Goal: Task Accomplishment & Management: Manage account settings

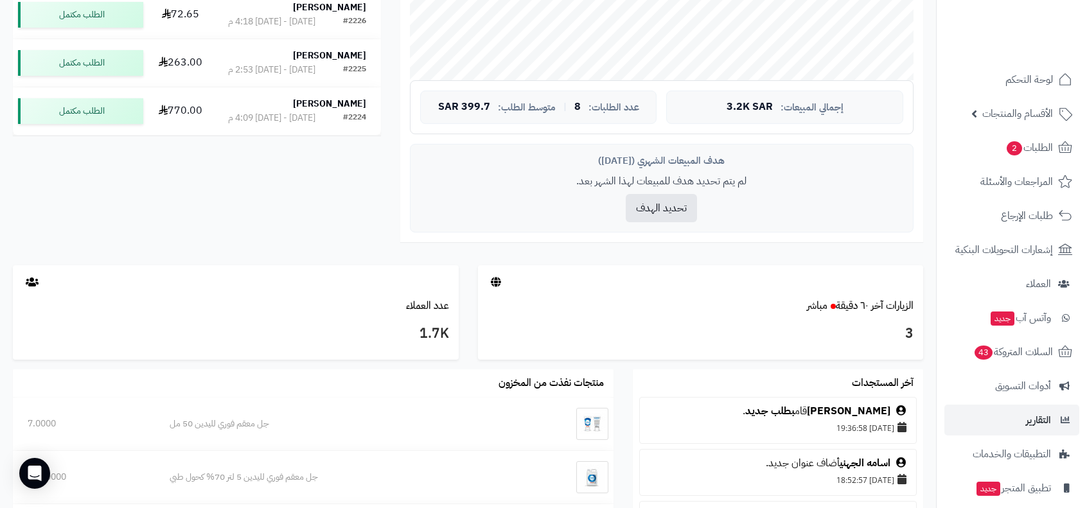
scroll to position [80, 0]
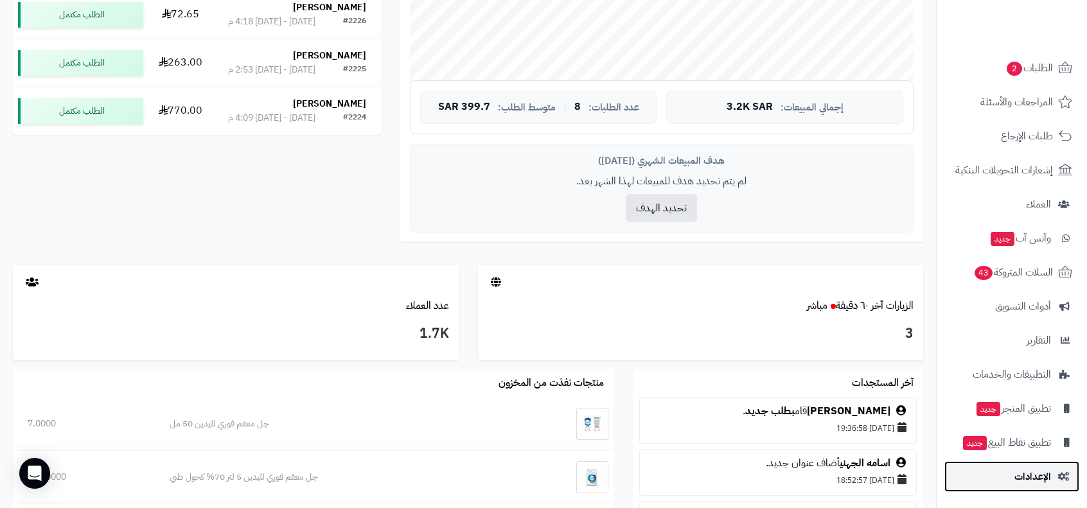
click at [1034, 464] on link "الإعدادات" at bounding box center [1011, 476] width 135 height 31
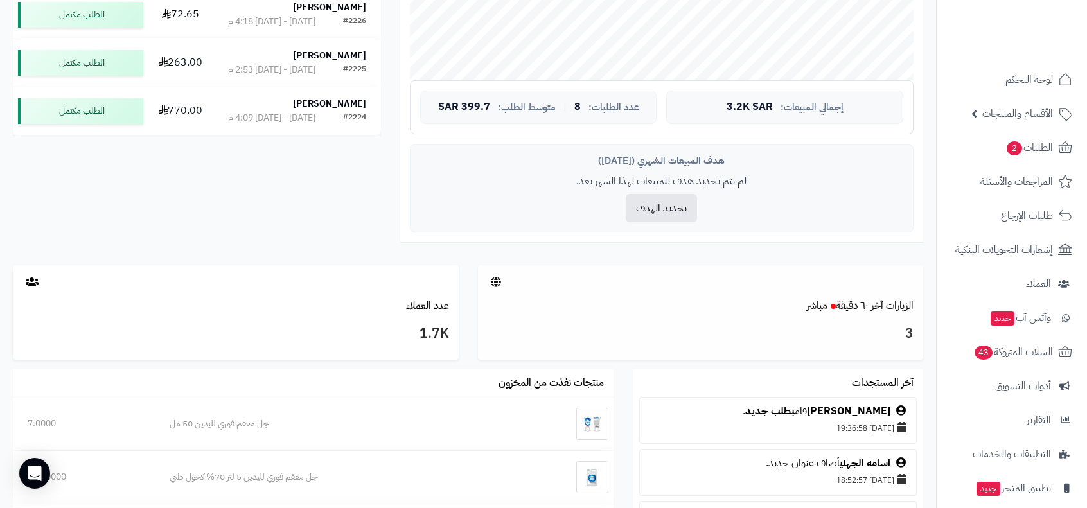
scroll to position [150, 0]
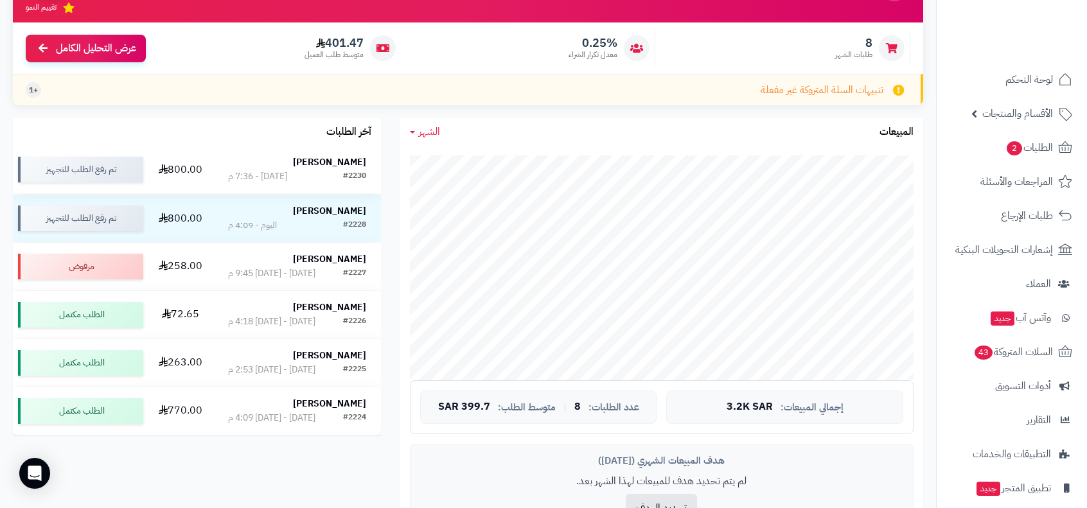
click at [330, 160] on strong "[PERSON_NAME]" at bounding box center [329, 161] width 73 height 13
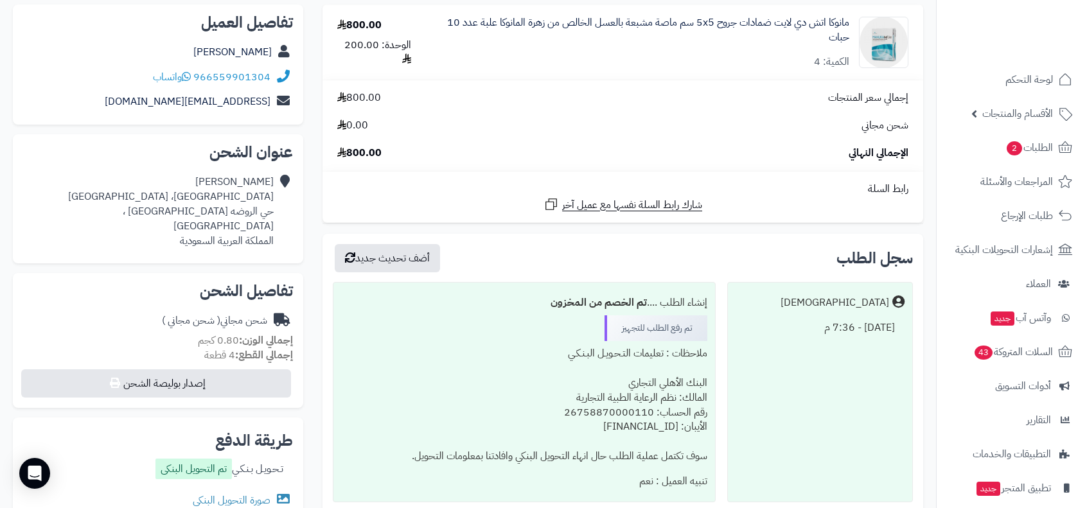
scroll to position [299, 0]
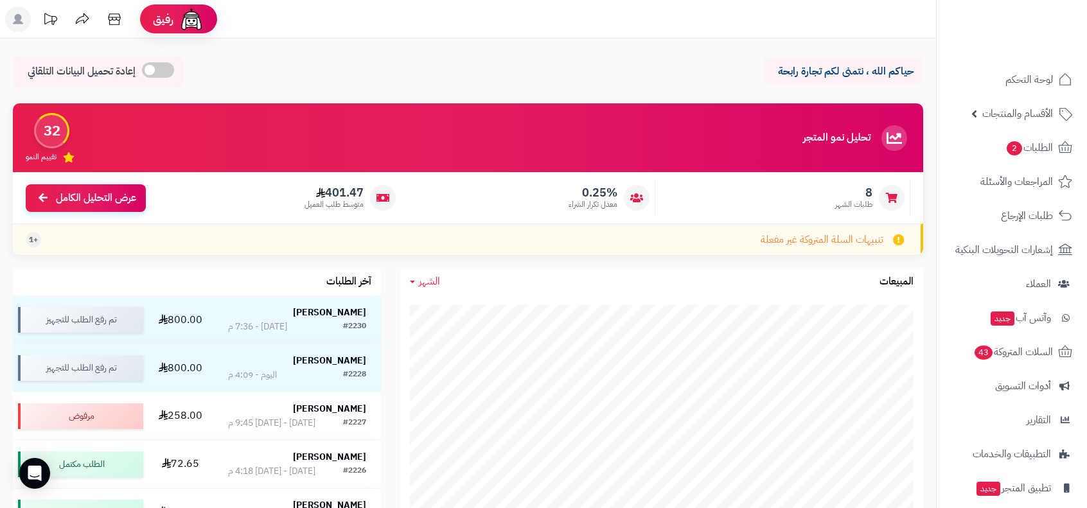
scroll to position [150, 0]
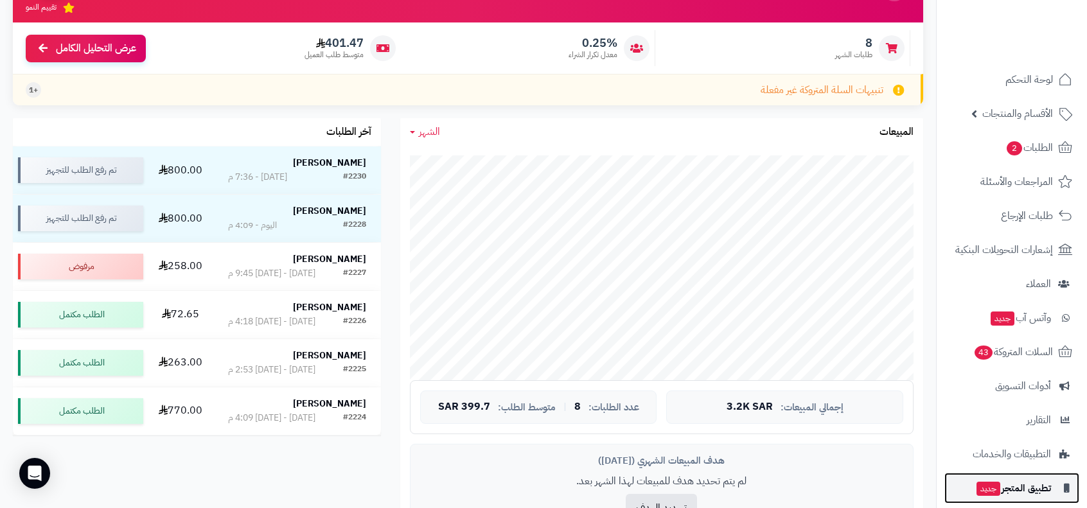
click at [1027, 483] on span "تطبيق المتجر جديد" at bounding box center [1013, 488] width 76 height 18
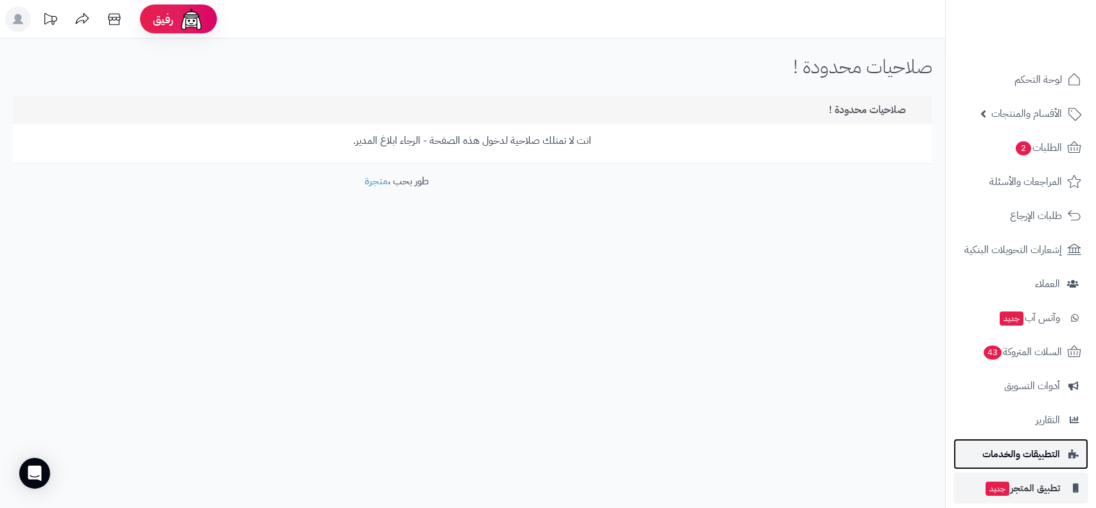
click at [1022, 457] on span "التطبيقات والخدمات" at bounding box center [1022, 454] width 78 height 18
click at [1031, 457] on span "التطبيقات والخدمات" at bounding box center [1022, 454] width 78 height 18
click at [1029, 446] on span "التطبيقات والخدمات" at bounding box center [1022, 454] width 78 height 18
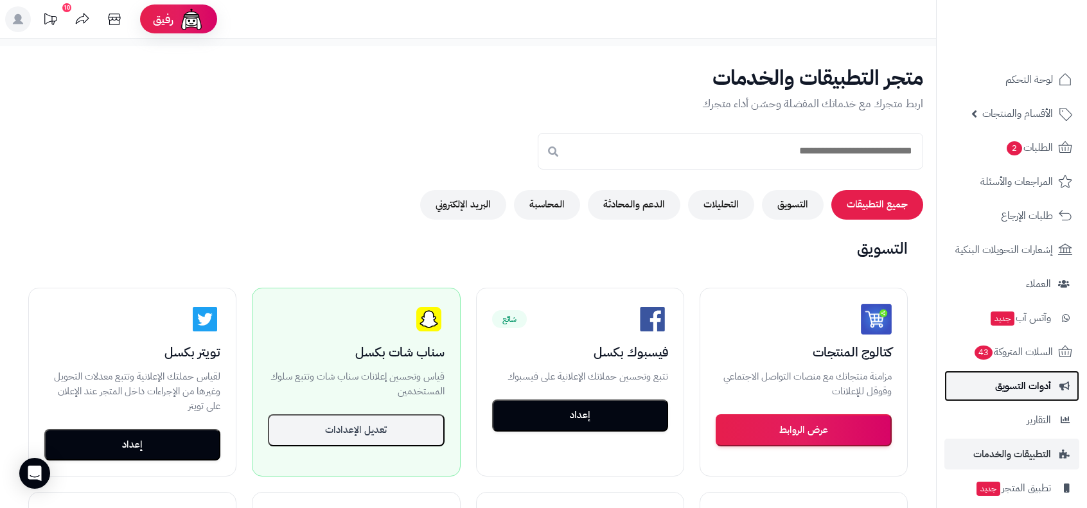
click at [1044, 384] on span "أدوات التسويق" at bounding box center [1023, 386] width 56 height 18
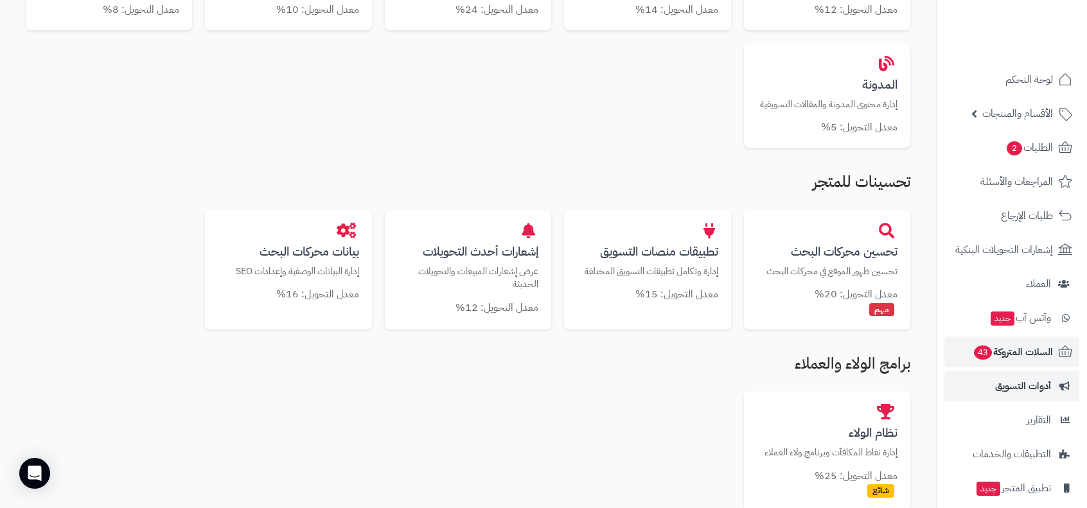
scroll to position [749, 0]
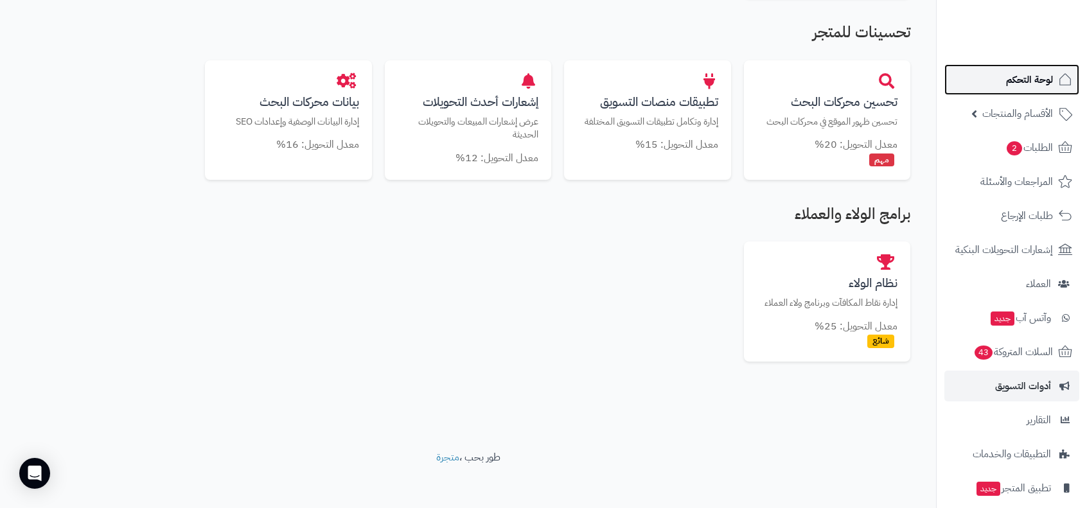
click at [1041, 82] on span "لوحة التحكم" at bounding box center [1029, 80] width 47 height 18
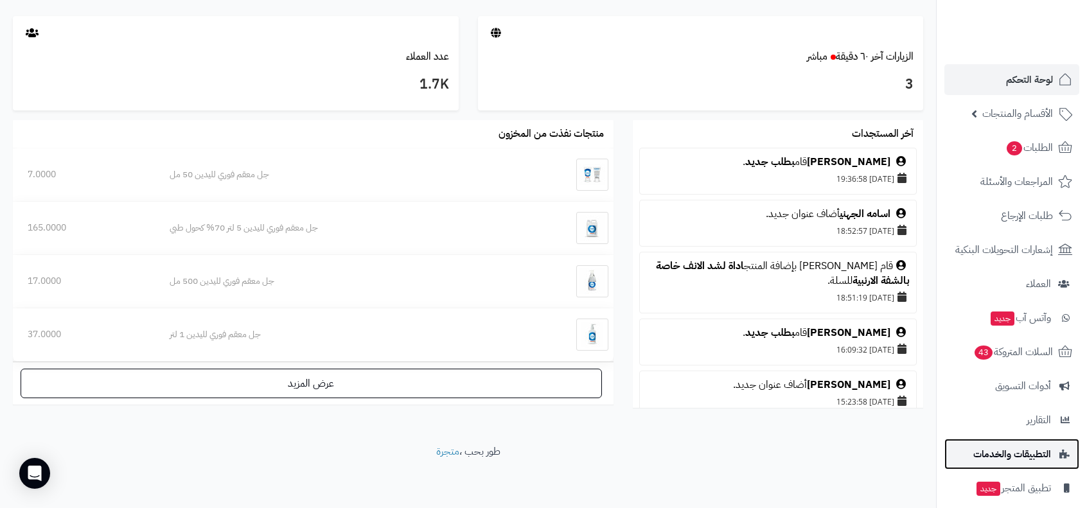
scroll to position [80, 0]
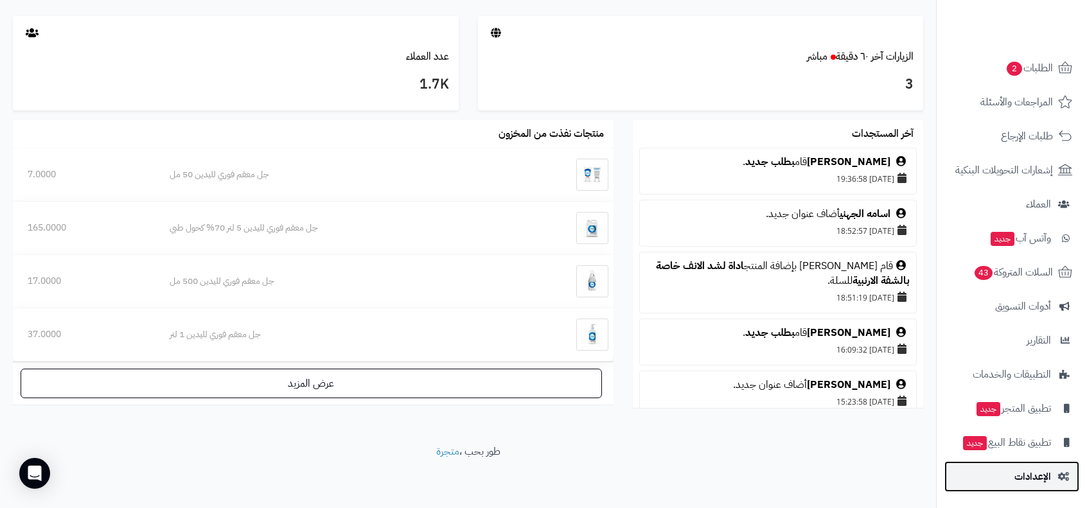
click at [1042, 473] on span "الإعدادات" at bounding box center [1032, 477] width 37 height 18
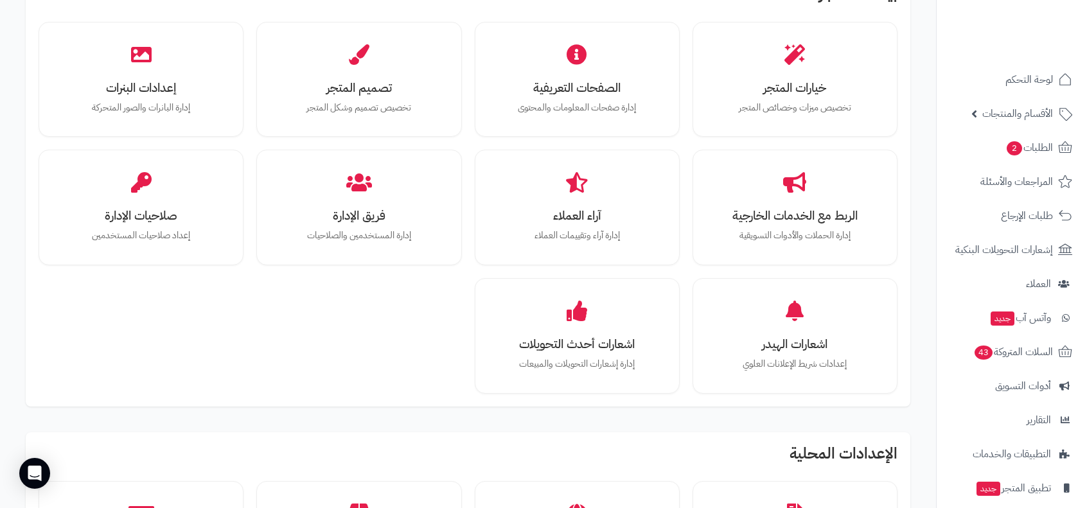
scroll to position [450, 0]
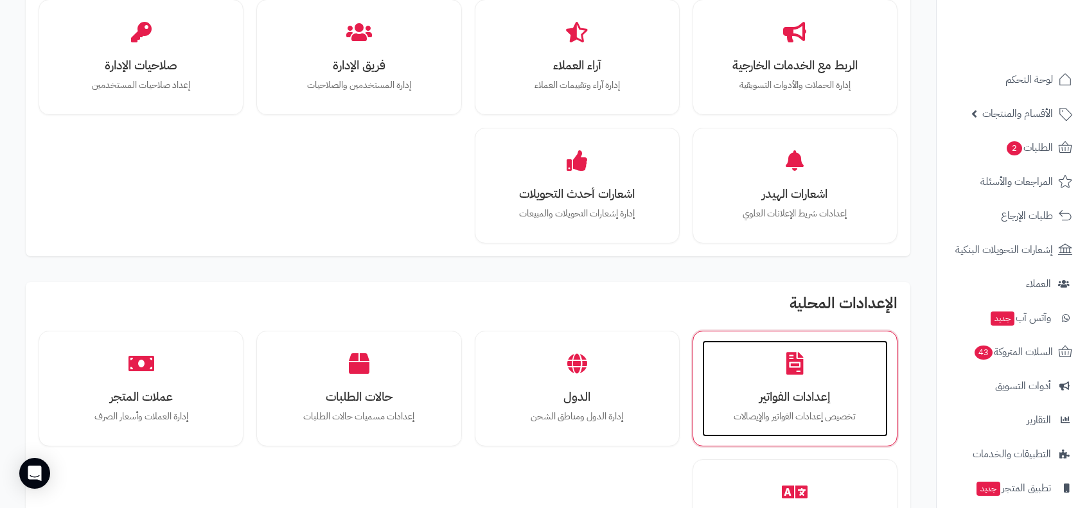
click at [785, 374] on div "إعدادات الفواتير تخصيص إعدادات الفواتير والإيصالات" at bounding box center [795, 388] width 186 height 96
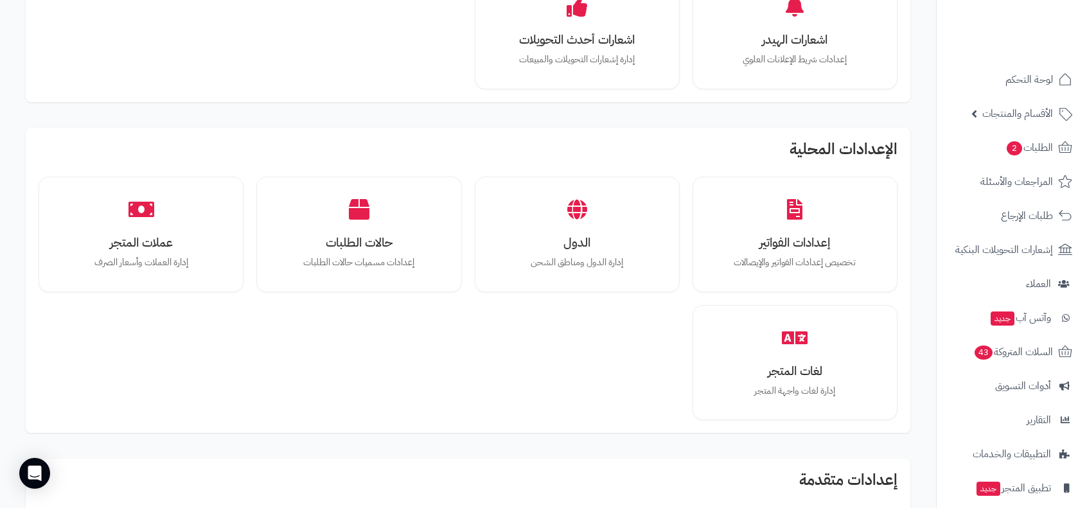
scroll to position [753, 0]
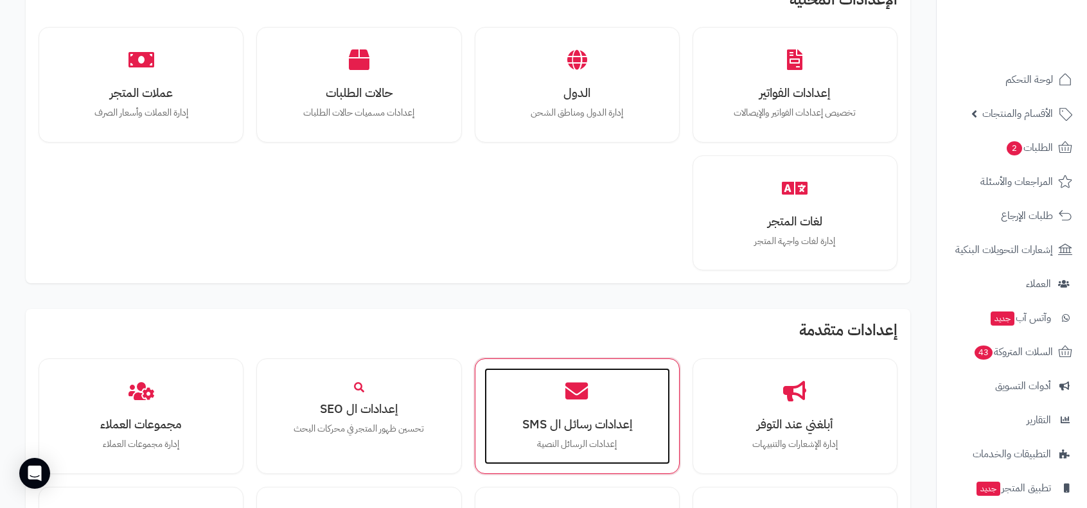
click at [588, 418] on h3 "إعدادات رسائل ال SMS" at bounding box center [577, 424] width 160 height 13
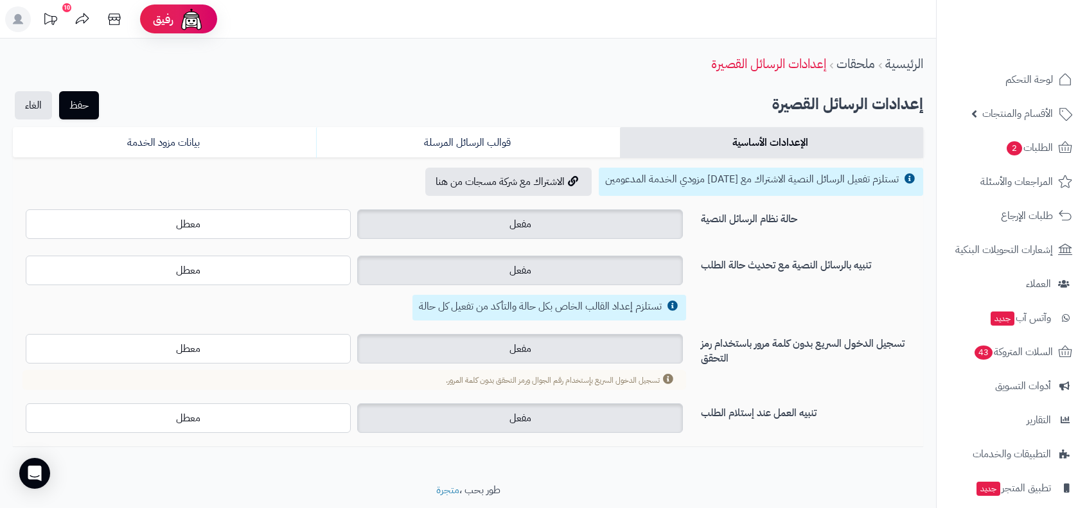
scroll to position [38, 0]
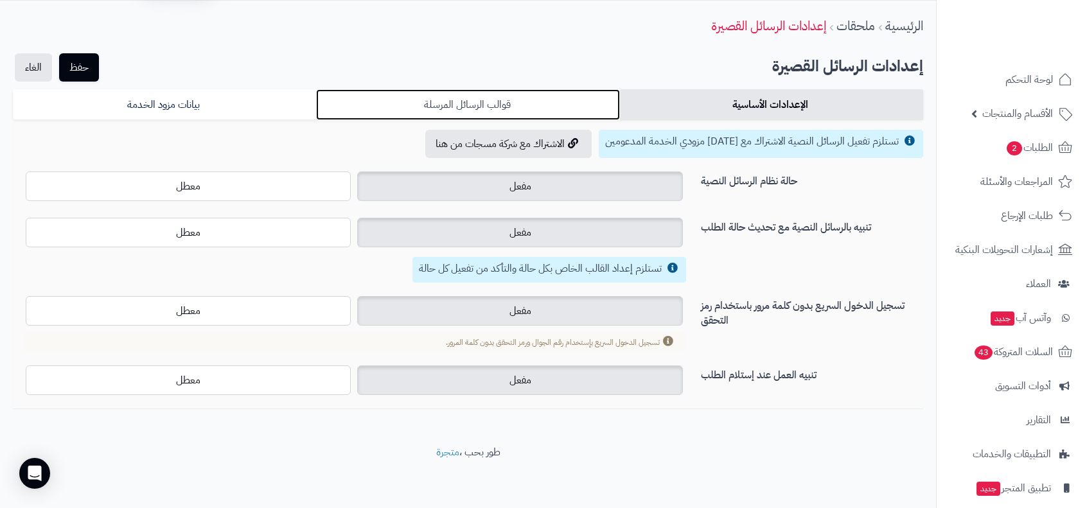
click at [514, 105] on link "قوالب الرسائل المرسلة" at bounding box center [467, 104] width 303 height 31
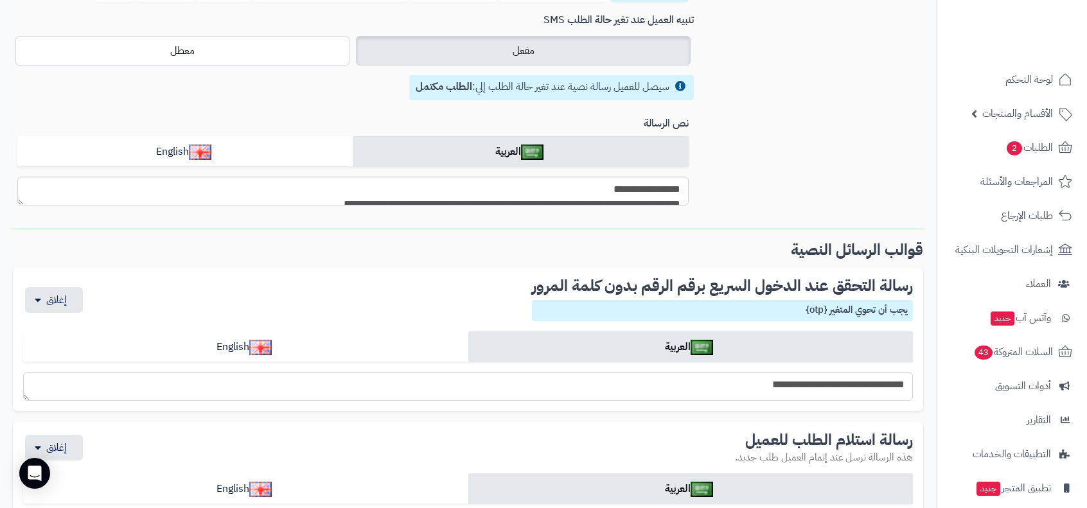
scroll to position [139, 0]
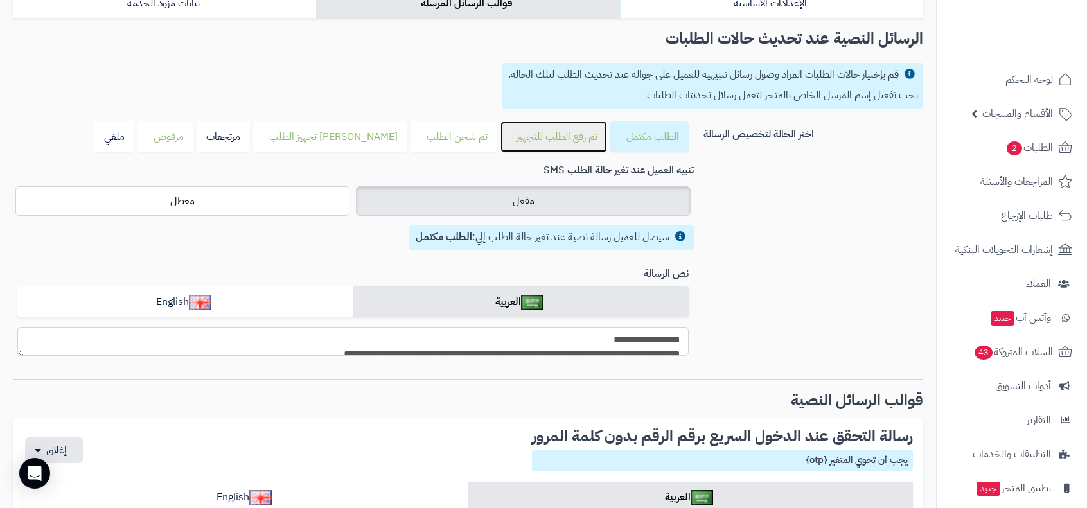
click at [531, 143] on div "تم رفع الطلب للتجهيز" at bounding box center [553, 137] width 87 height 18
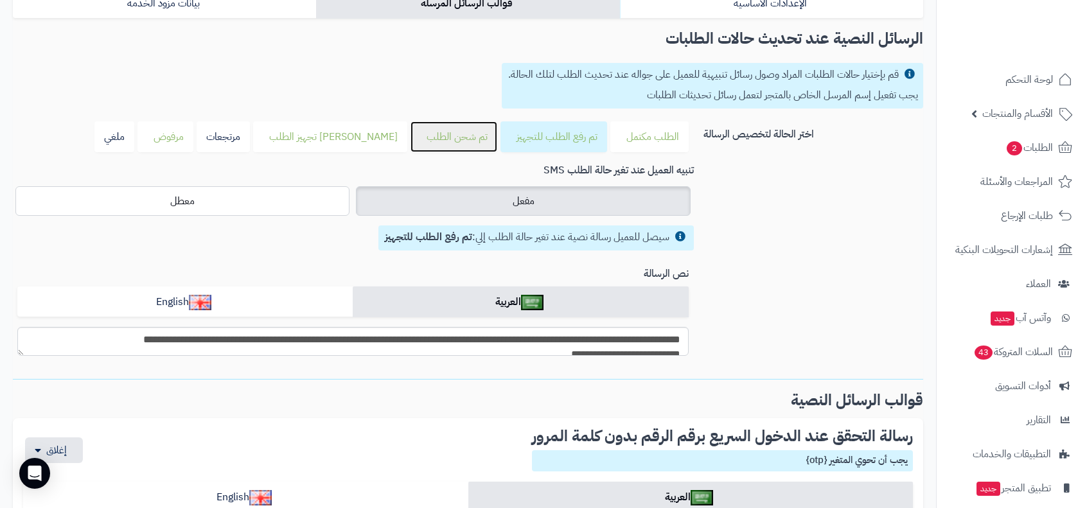
click at [464, 137] on div "تم شحن الطلب" at bounding box center [453, 137] width 67 height 18
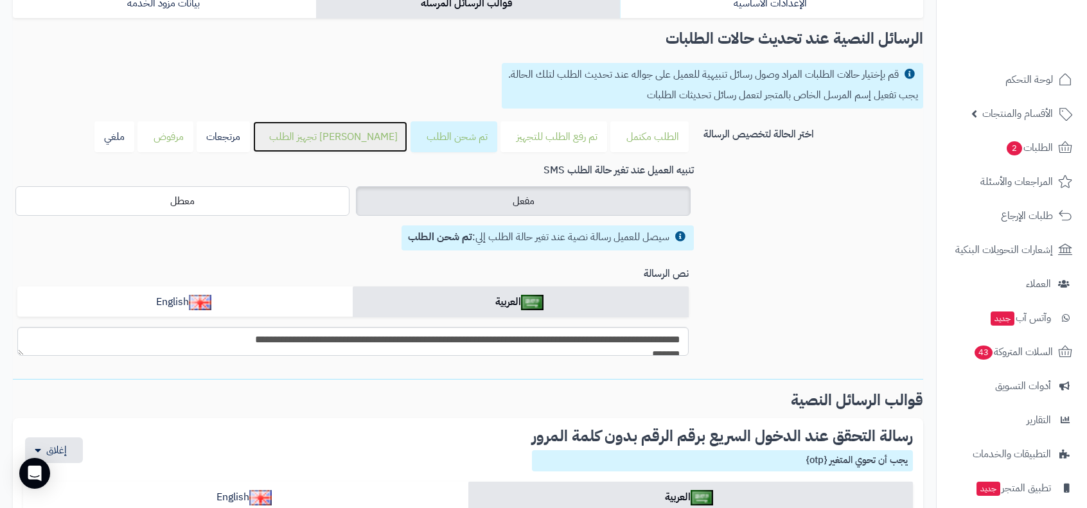
click at [374, 134] on div "[PERSON_NAME] تجهيز الطلب" at bounding box center [330, 137] width 135 height 18
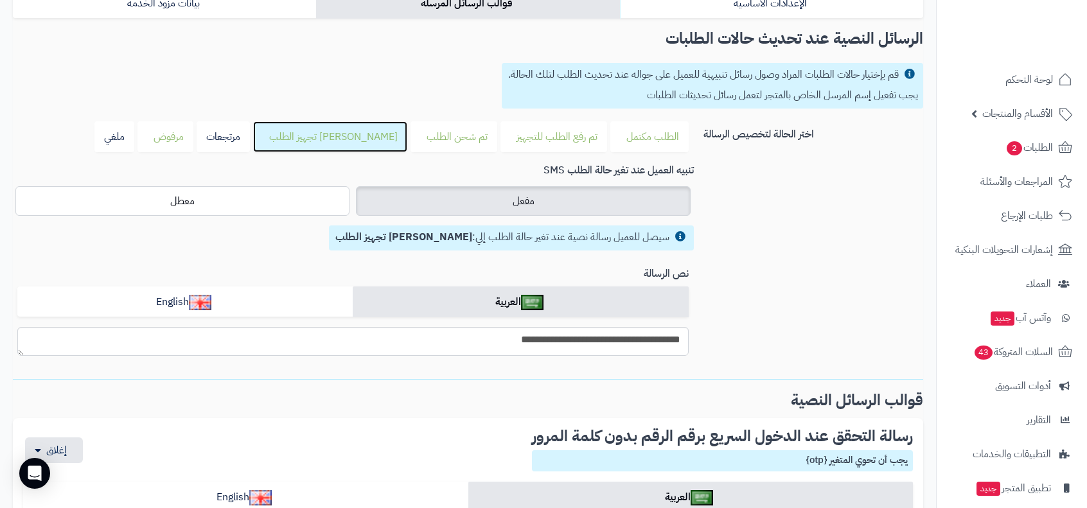
scroll to position [0, 0]
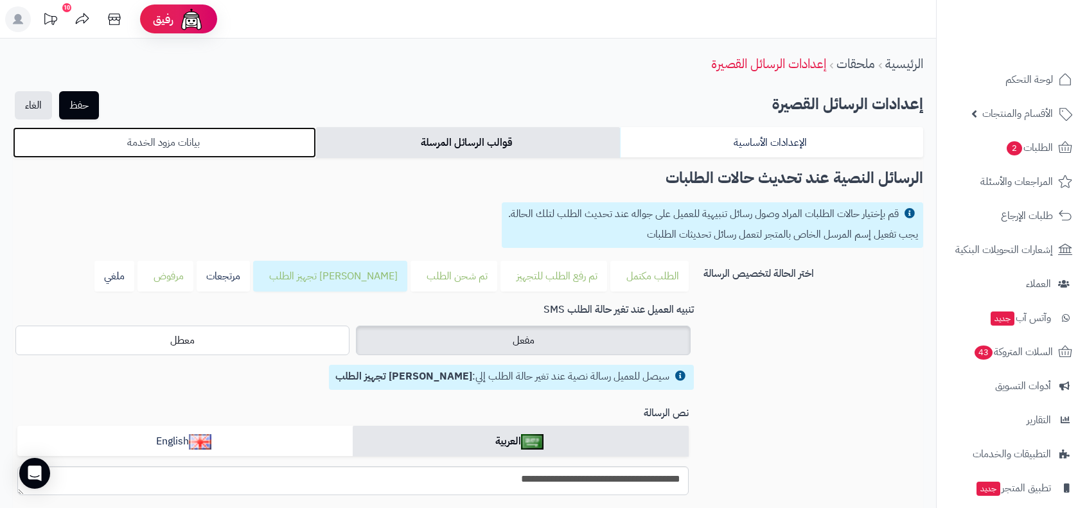
click at [224, 146] on link "بيانات مزود الخدمة" at bounding box center [164, 142] width 303 height 31
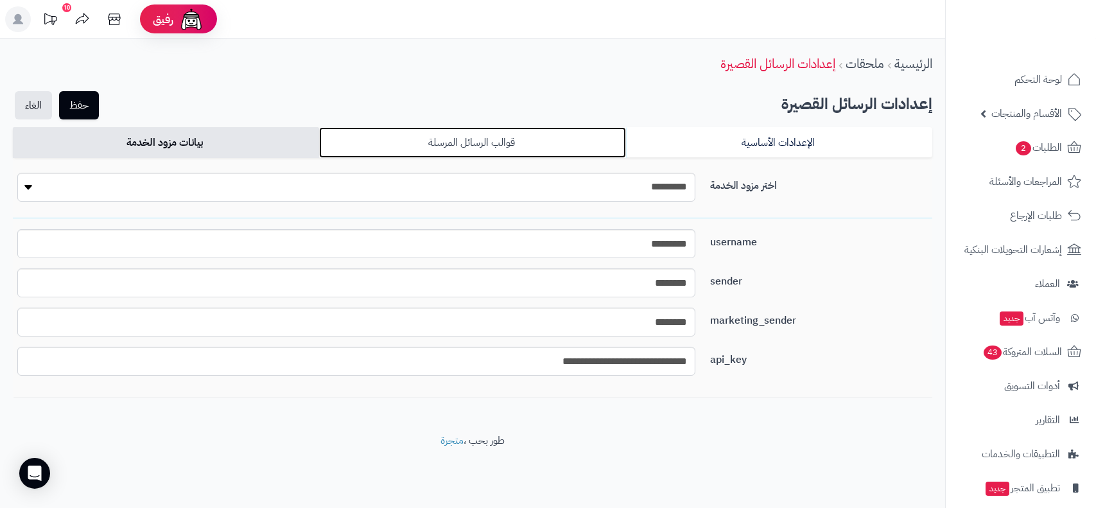
click at [472, 143] on link "قوالب الرسائل المرسلة" at bounding box center [472, 142] width 306 height 31
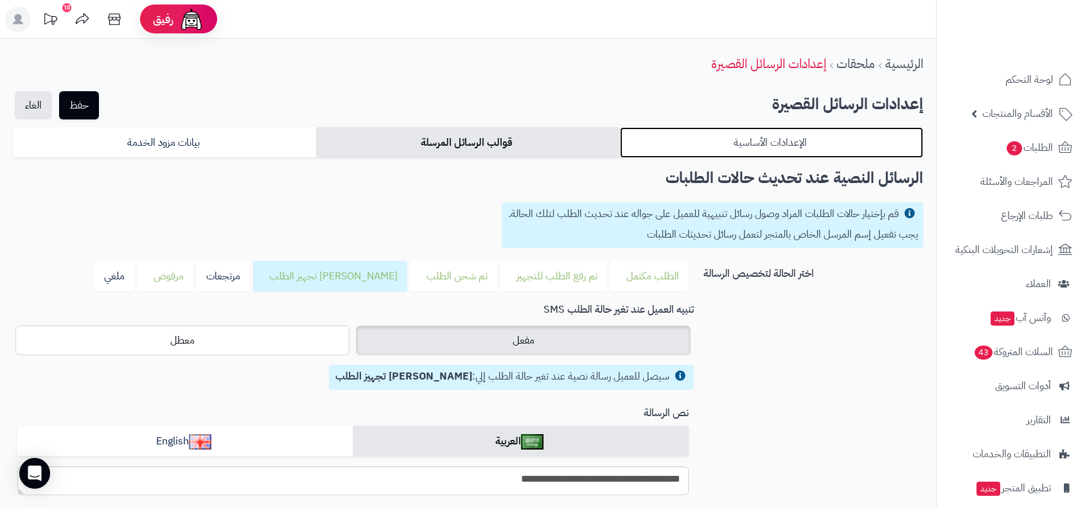
click at [756, 150] on link "الإعدادات الأساسية" at bounding box center [771, 142] width 303 height 31
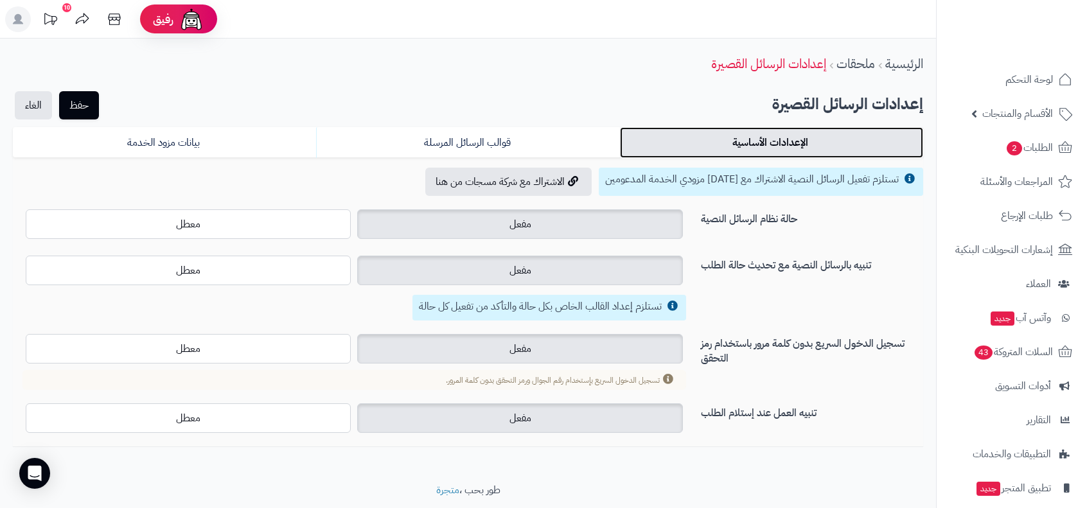
scroll to position [38, 0]
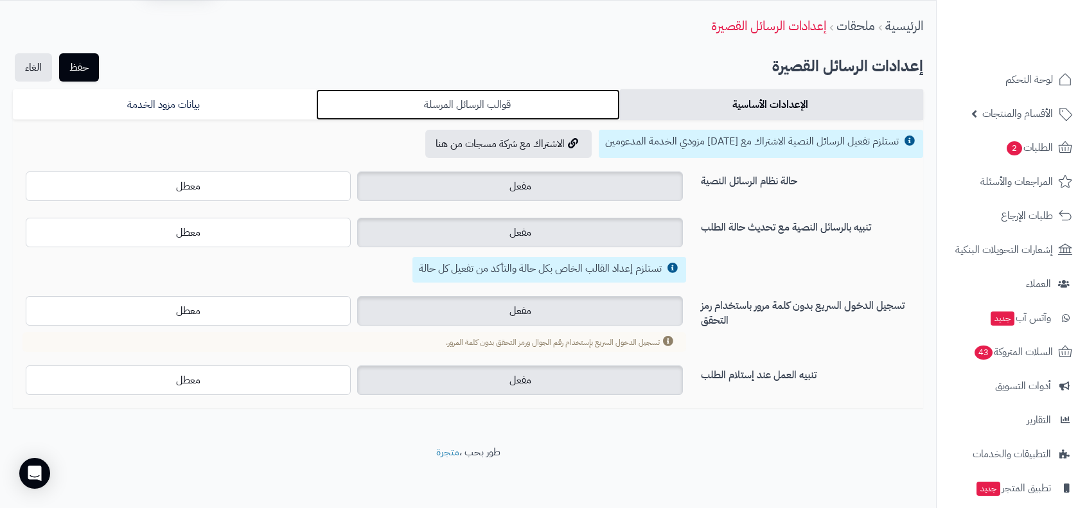
click at [500, 114] on link "قوالب الرسائل المرسلة" at bounding box center [467, 104] width 303 height 31
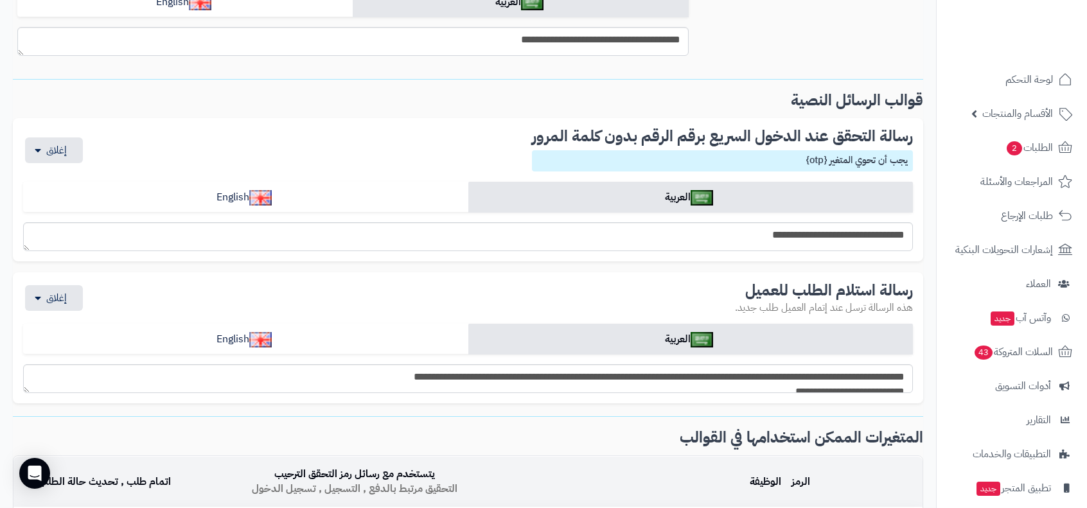
scroll to position [0, 0]
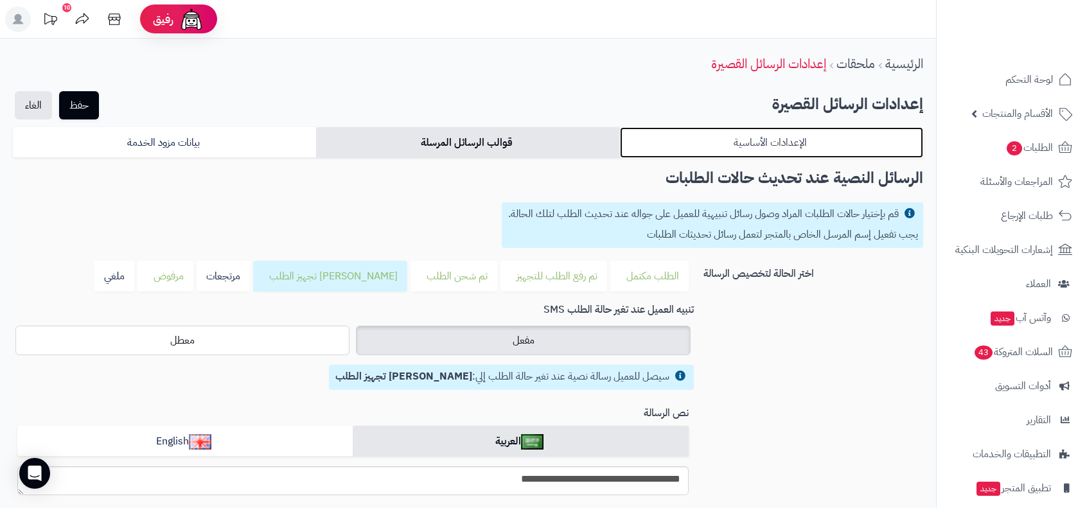
click at [764, 137] on link "الإعدادات الأساسية" at bounding box center [771, 142] width 303 height 31
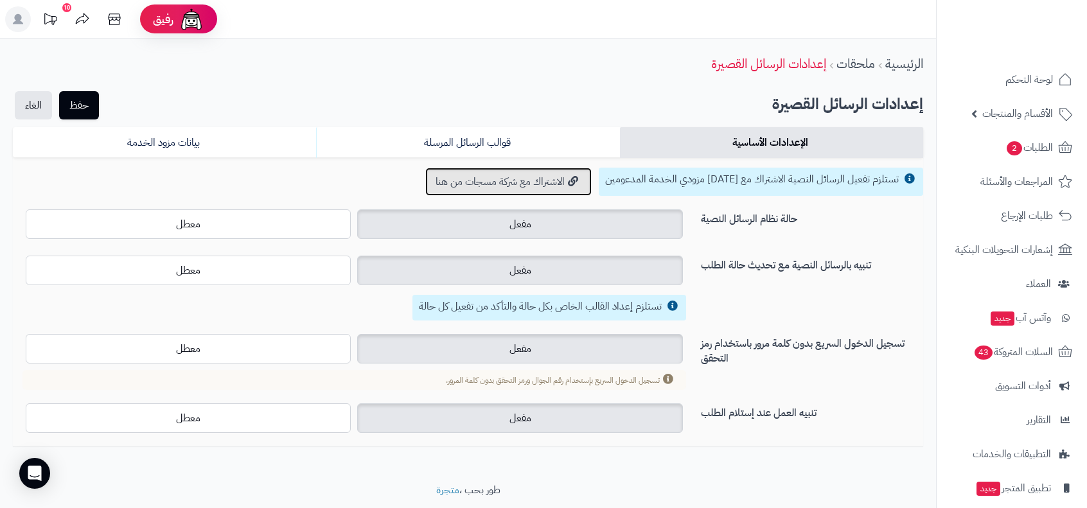
click at [534, 177] on link "الاشتراك مع شركة مسجات من هنا" at bounding box center [508, 182] width 166 height 28
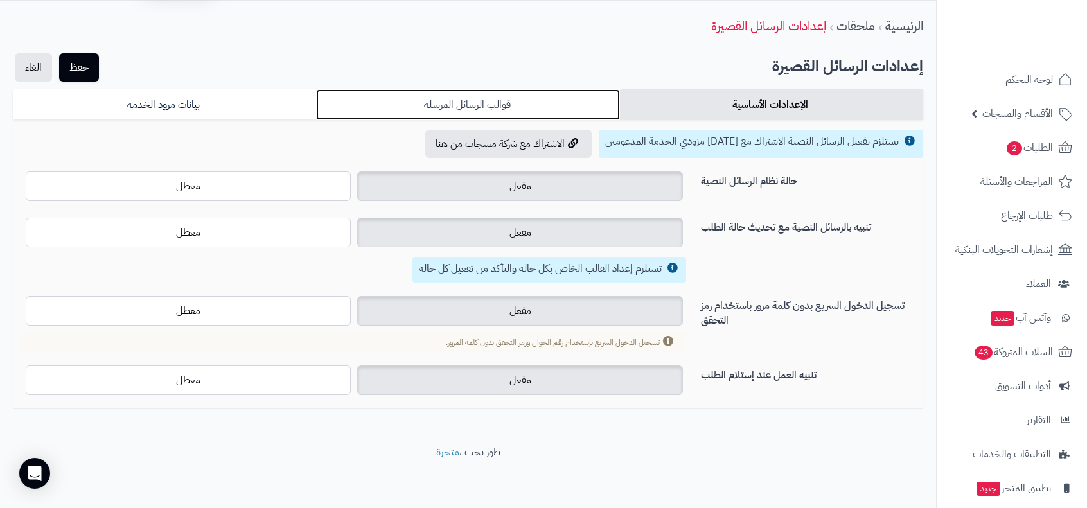
click at [504, 108] on link "قوالب الرسائل المرسلة" at bounding box center [467, 104] width 303 height 31
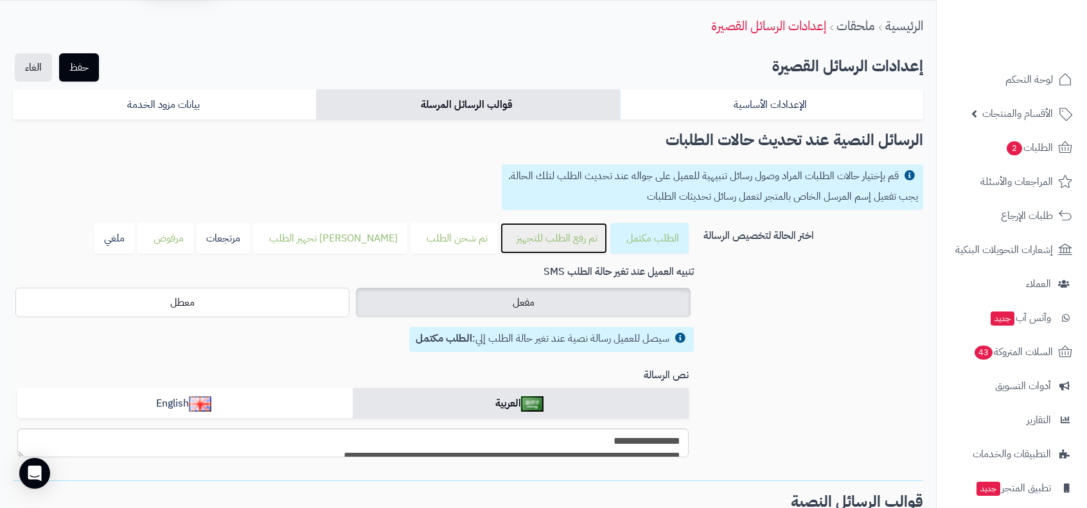
click at [529, 240] on div "تم رفع الطلب للتجهيز" at bounding box center [553, 238] width 87 height 18
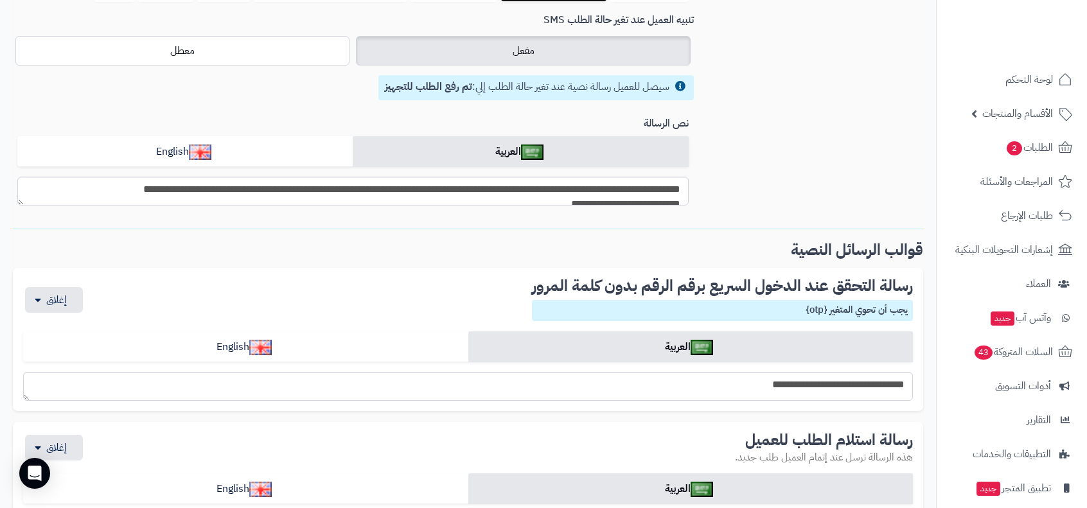
scroll to position [0, 0]
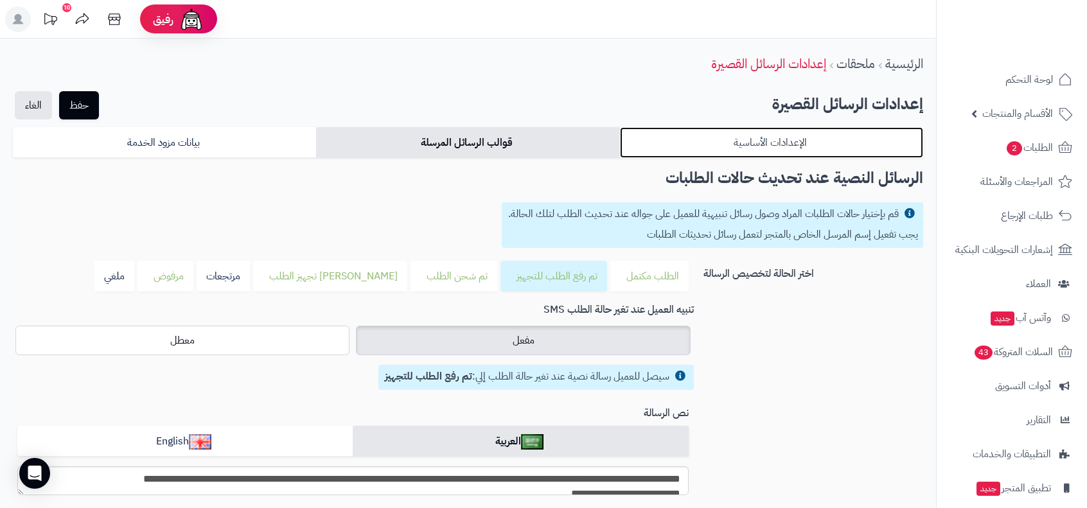
click at [746, 148] on link "الإعدادات الأساسية" at bounding box center [771, 142] width 303 height 31
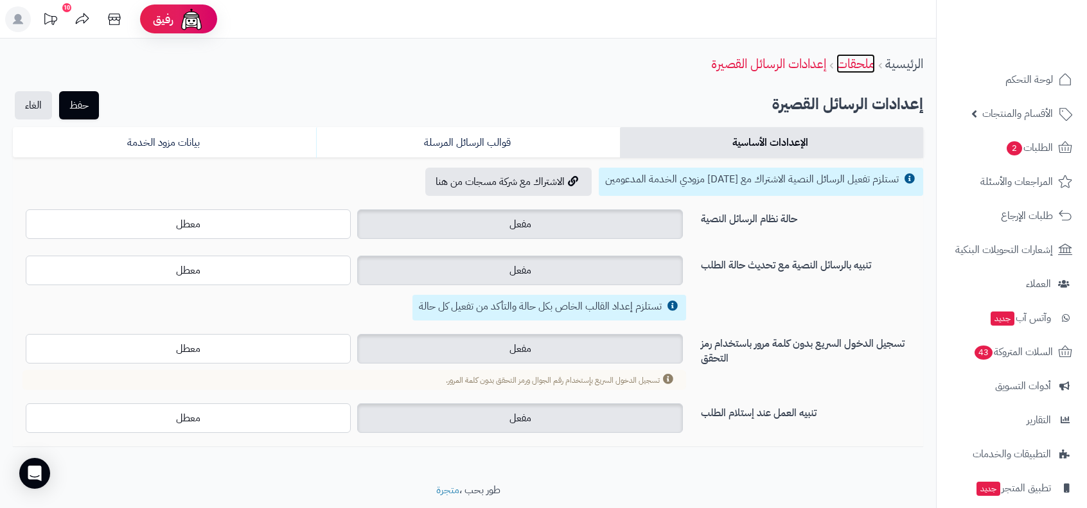
click at [843, 66] on link "ملحقات" at bounding box center [855, 63] width 39 height 19
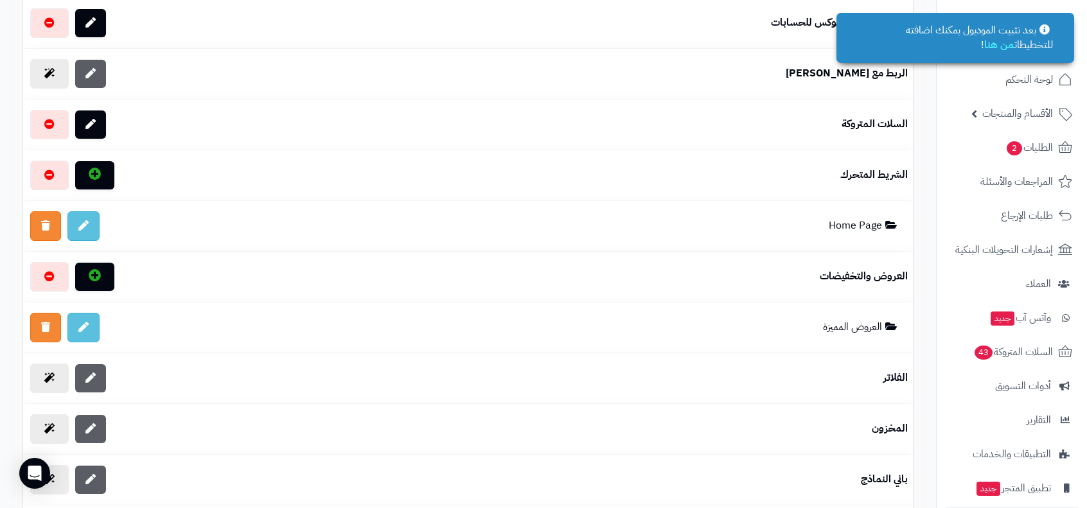
scroll to position [80, 0]
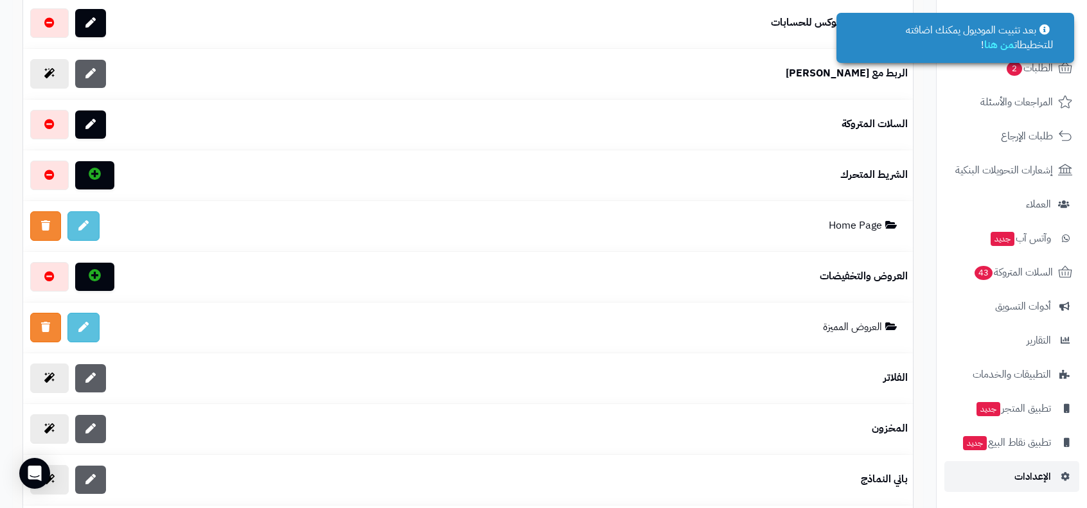
click at [1020, 472] on span "الإعدادات" at bounding box center [1032, 477] width 37 height 18
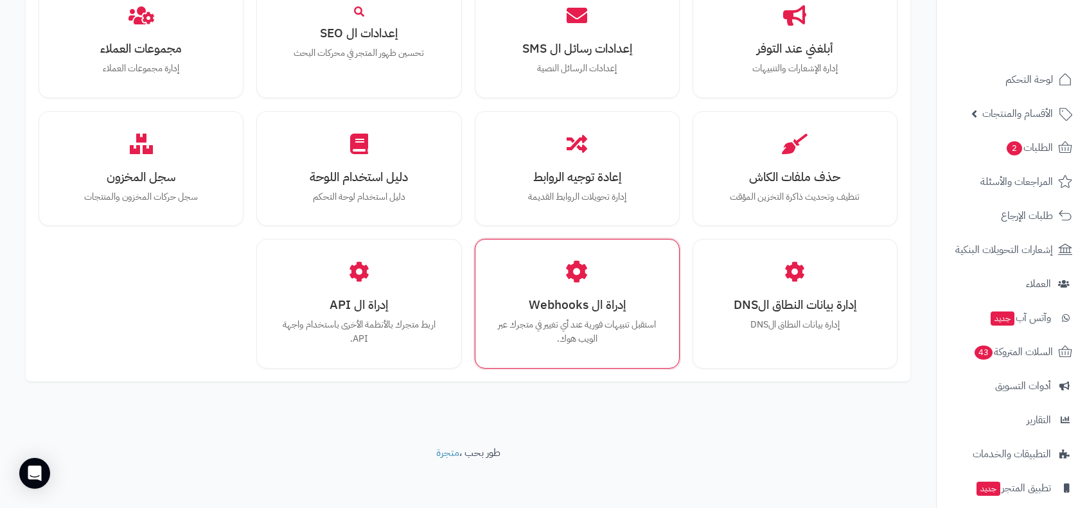
scroll to position [980, 0]
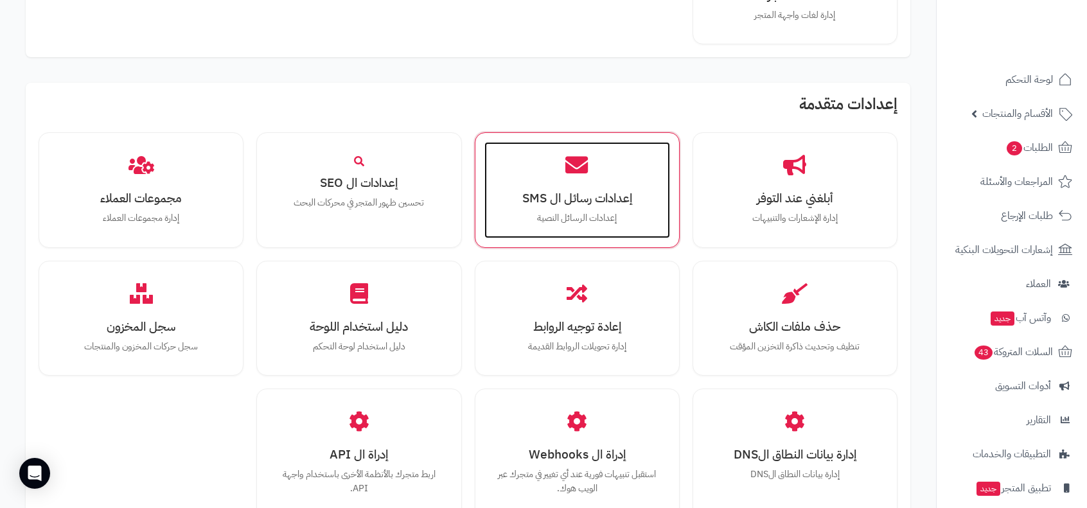
click at [597, 191] on h3 "إعدادات رسائل ال SMS" at bounding box center [577, 197] width 160 height 13
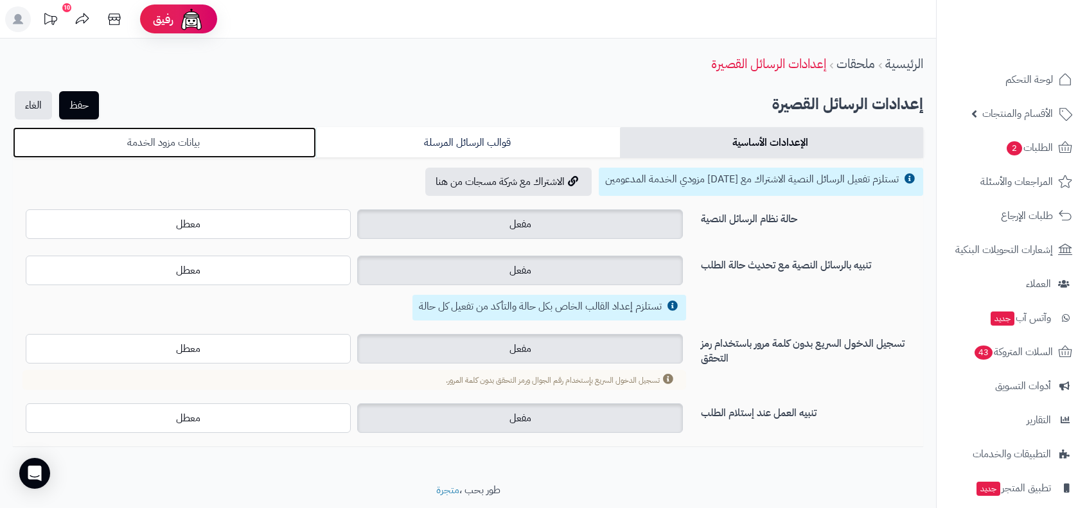
click at [179, 141] on link "بيانات مزود الخدمة" at bounding box center [164, 142] width 303 height 31
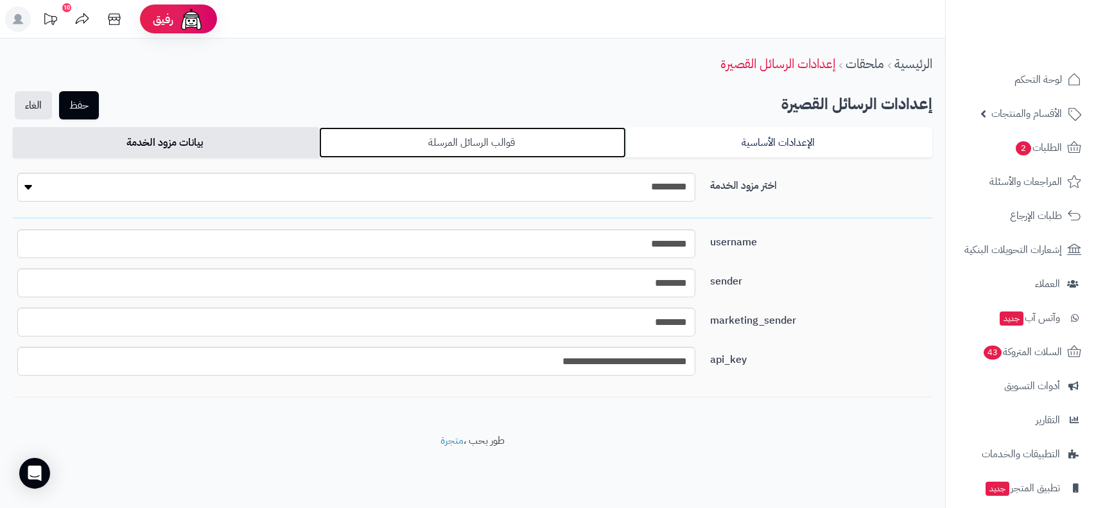
click at [460, 146] on link "قوالب الرسائل المرسلة" at bounding box center [472, 142] width 306 height 31
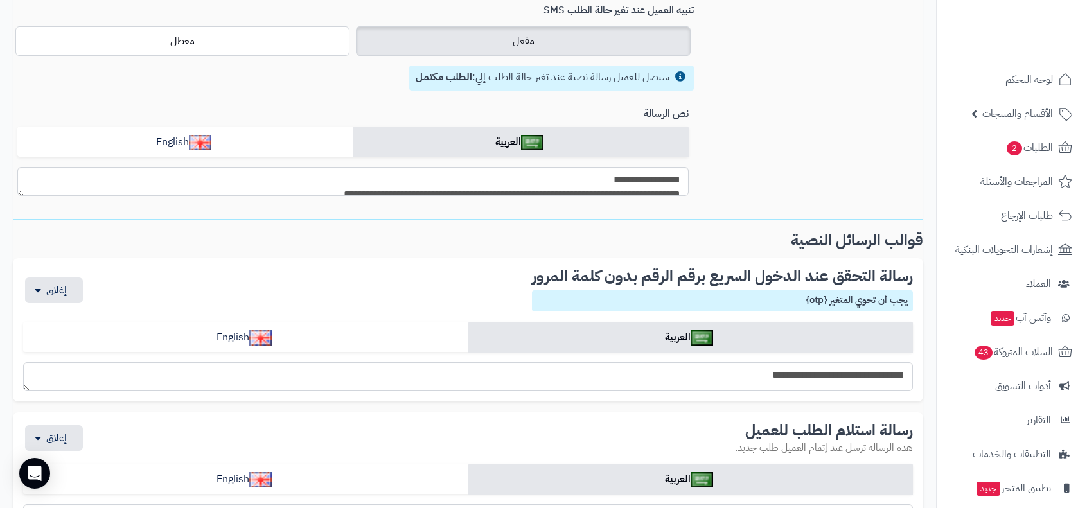
scroll to position [450, 0]
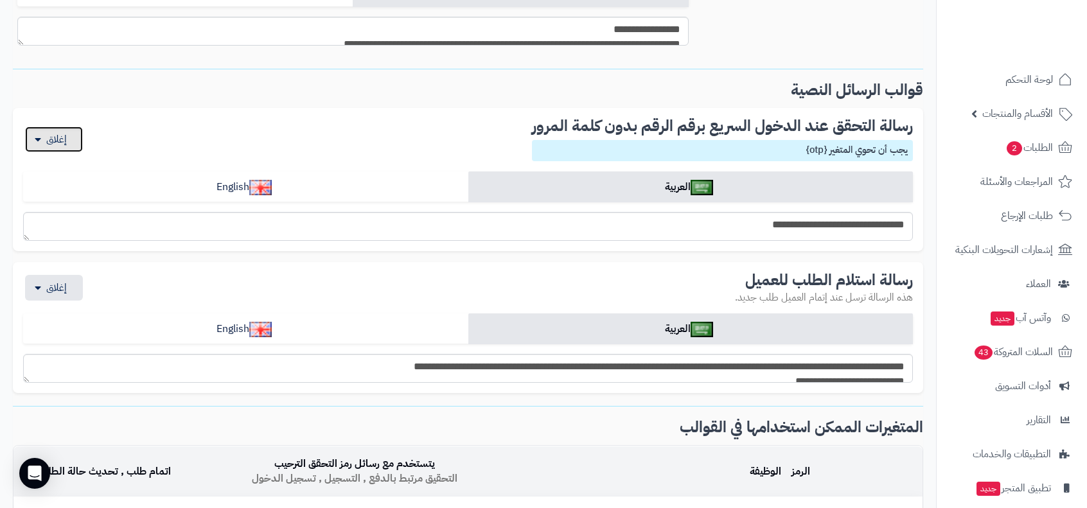
click at [60, 145] on button "button" at bounding box center [54, 140] width 58 height 26
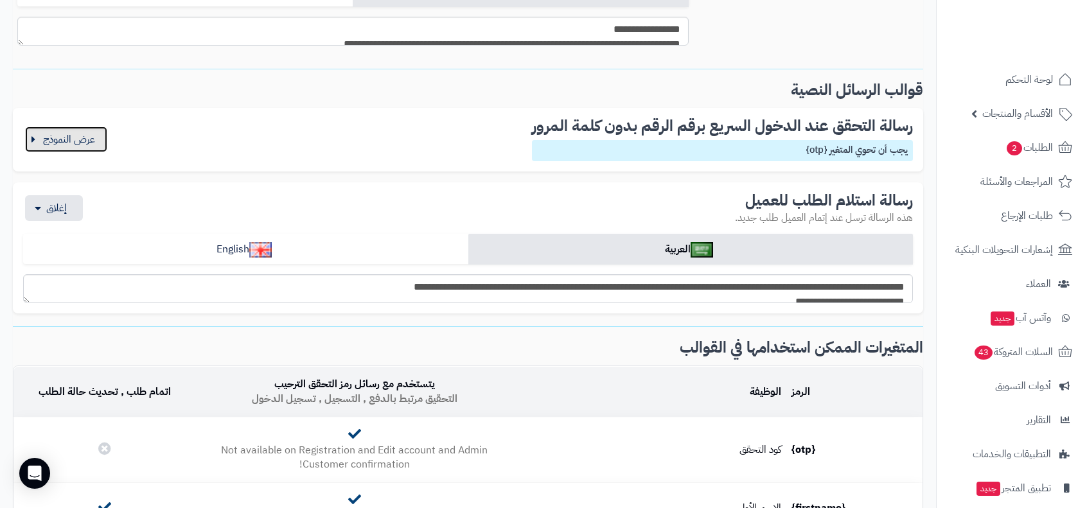
click at [61, 143] on button "button" at bounding box center [66, 140] width 82 height 26
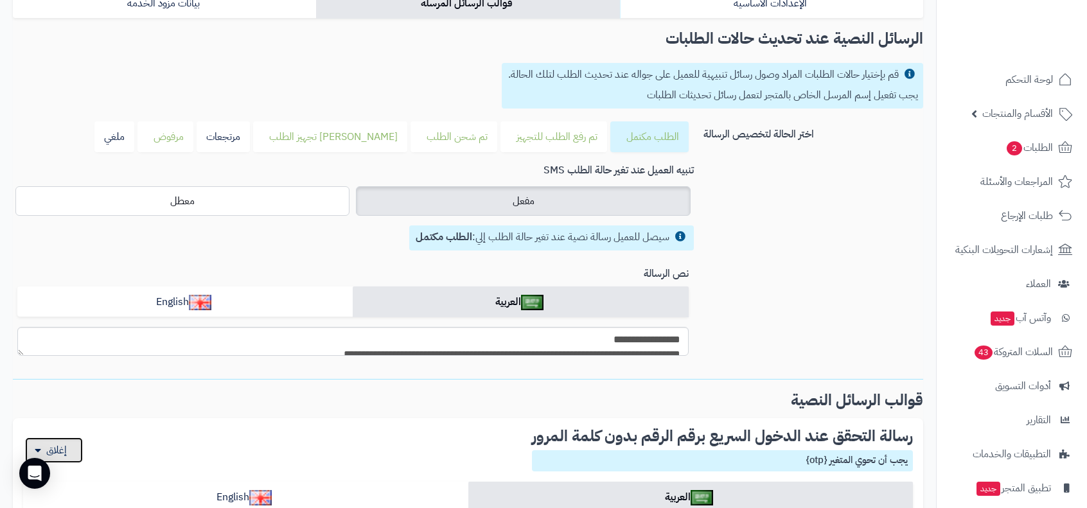
scroll to position [0, 0]
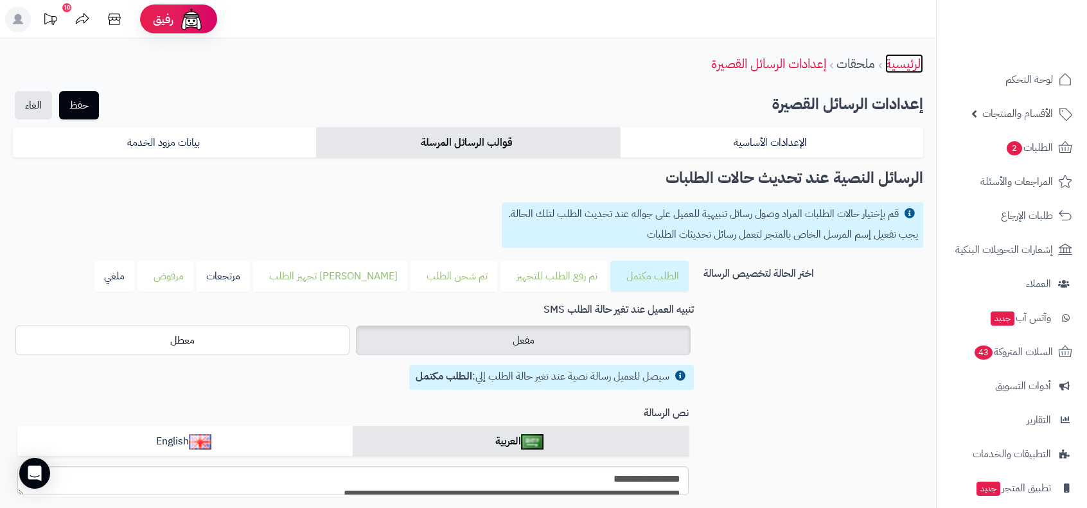
click at [886, 62] on link "الرئيسية" at bounding box center [904, 63] width 38 height 19
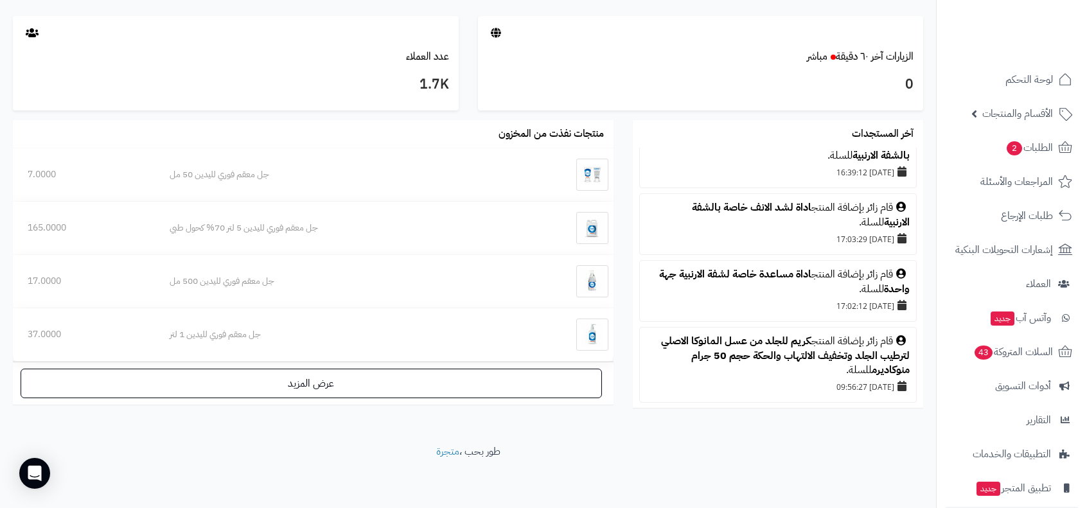
scroll to position [80, 0]
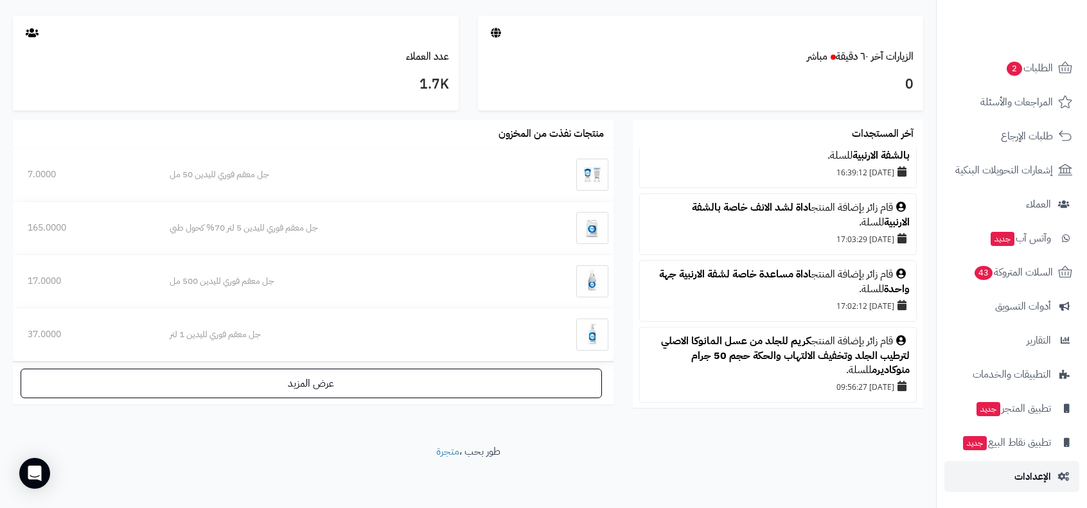
click at [1046, 475] on span "الإعدادات" at bounding box center [1032, 477] width 37 height 18
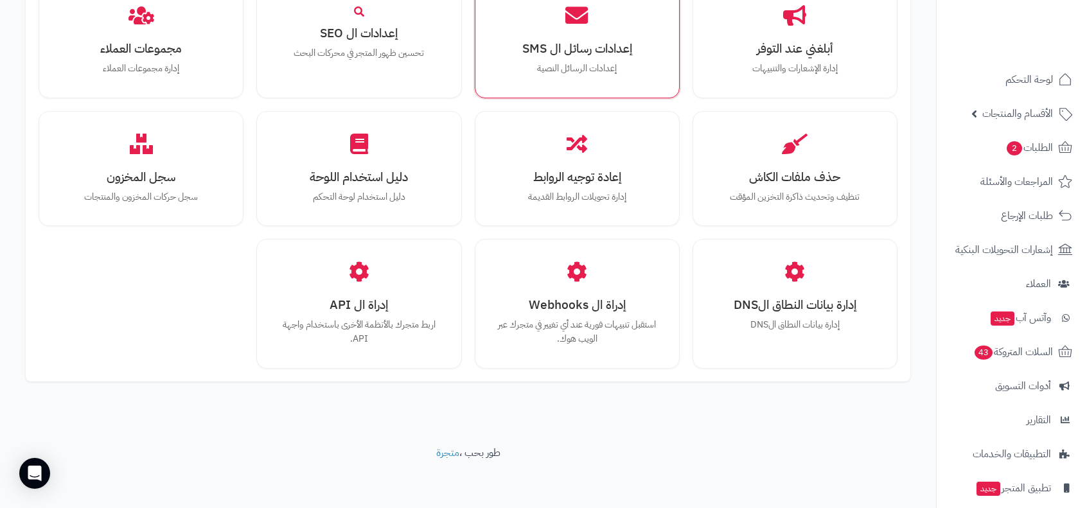
scroll to position [980, 0]
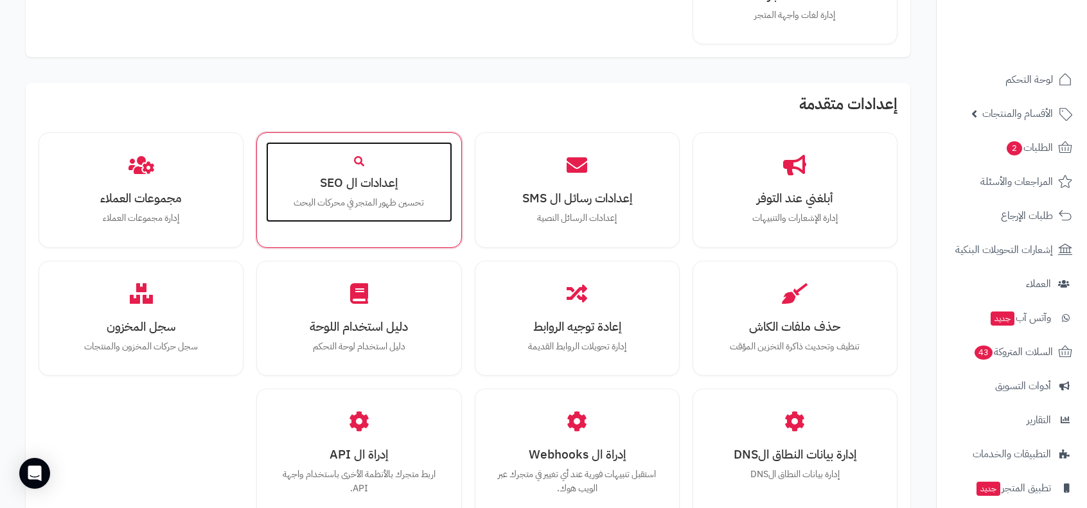
click at [398, 198] on p "تحسين ظهور المتجر في محركات البحث" at bounding box center [359, 203] width 160 height 14
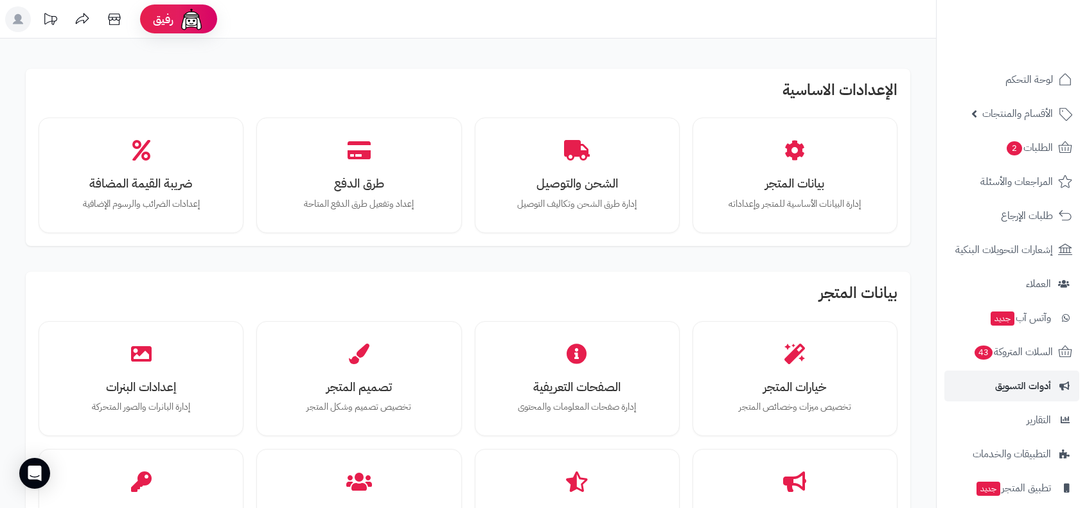
scroll to position [80, 0]
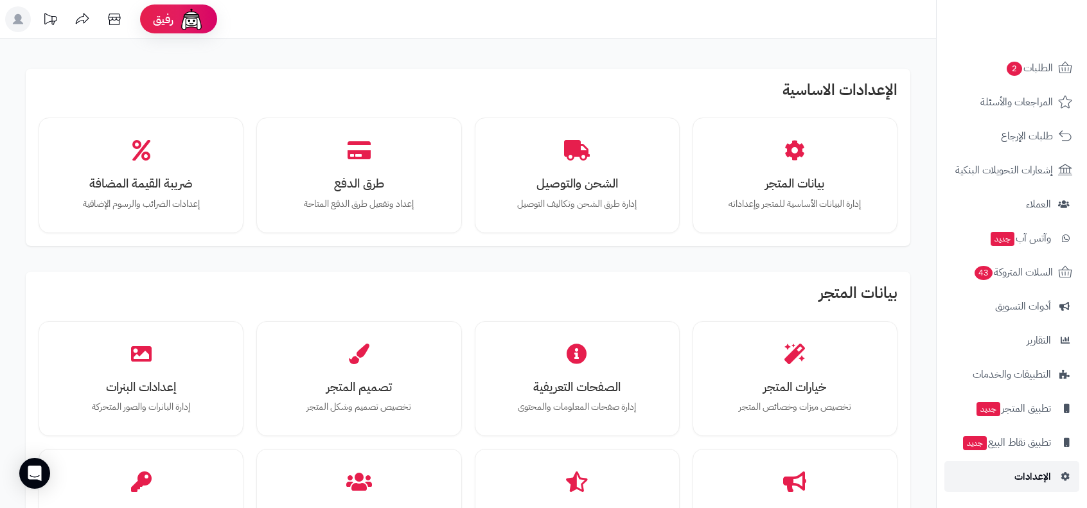
click at [1039, 472] on span "الإعدادات" at bounding box center [1032, 477] width 37 height 18
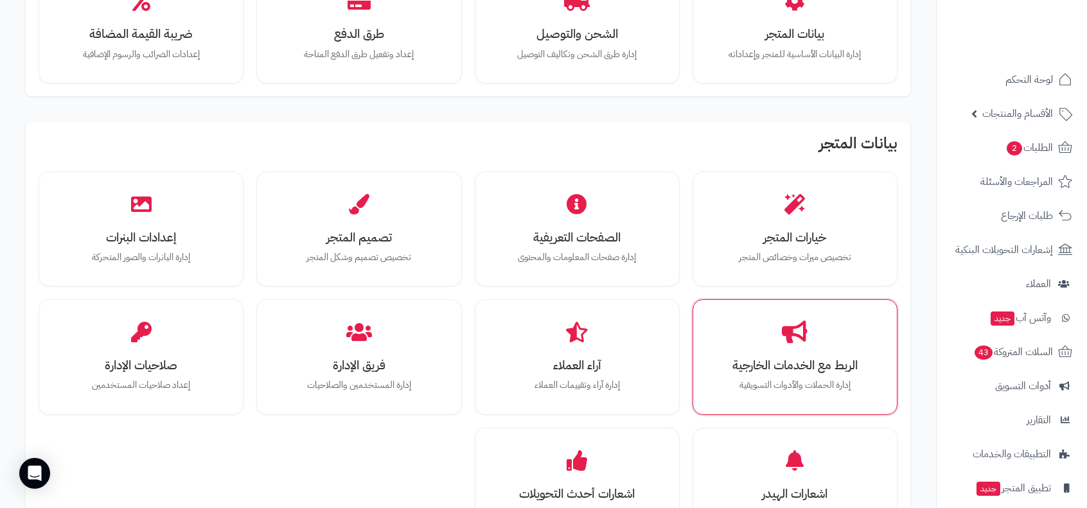
scroll to position [299, 0]
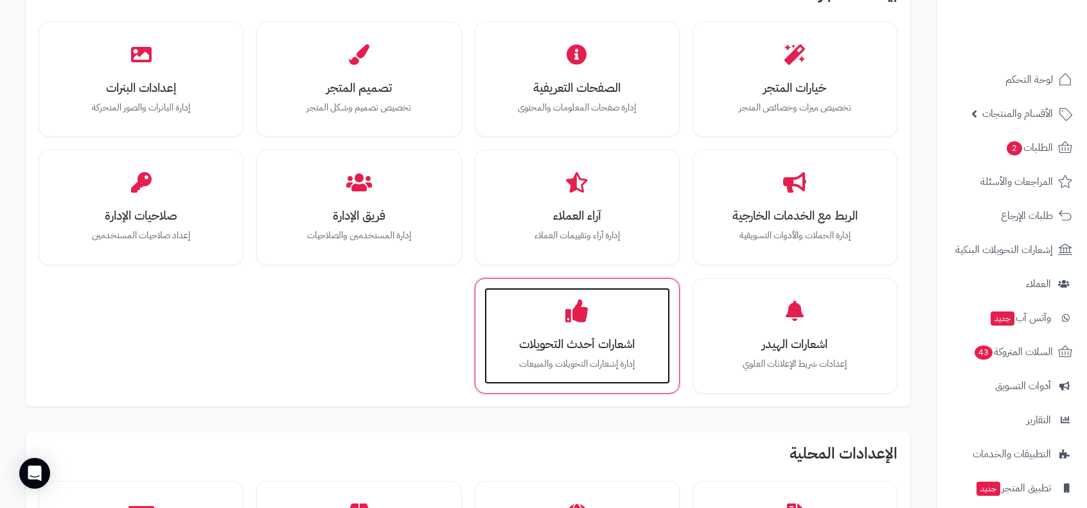
click at [576, 332] on div "اشعارات أحدث التحويلات إدارة إشعارات التحويلات والمبيعات" at bounding box center [577, 336] width 186 height 96
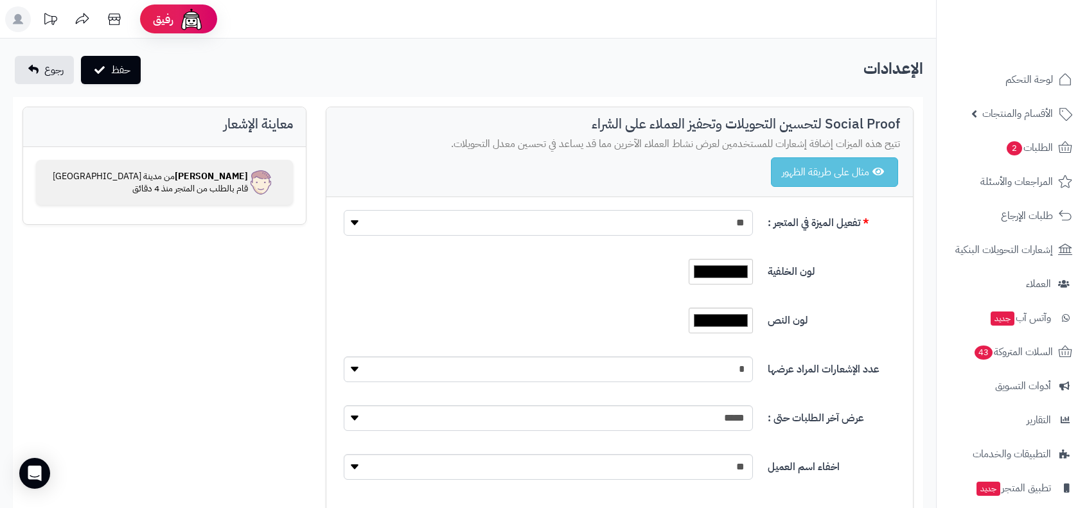
click at [491, 225] on select "** ***" at bounding box center [548, 223] width 409 height 26
select select "*"
click at [344, 210] on select "** ***" at bounding box center [548, 223] width 409 height 26
click at [121, 69] on button "حفظ" at bounding box center [111, 69] width 60 height 28
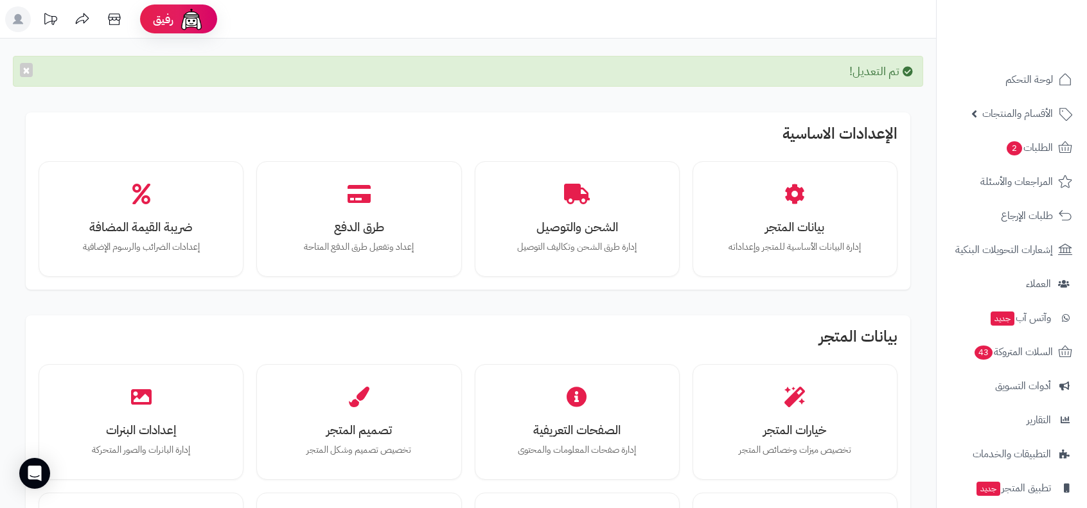
scroll to position [150, 0]
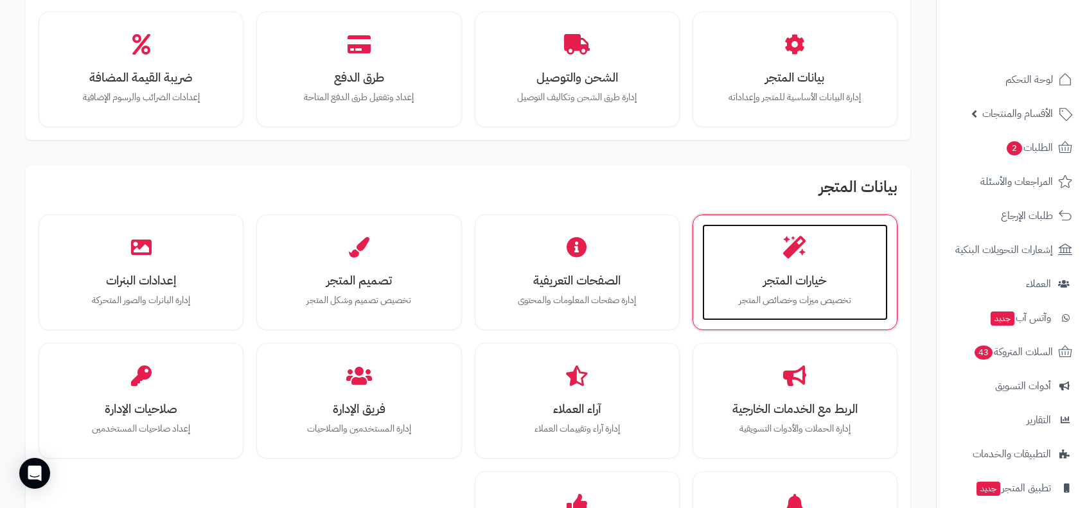
click at [786, 267] on div "خيارات المتجر تخصيص ميزات وخصائص المتجر" at bounding box center [795, 272] width 186 height 96
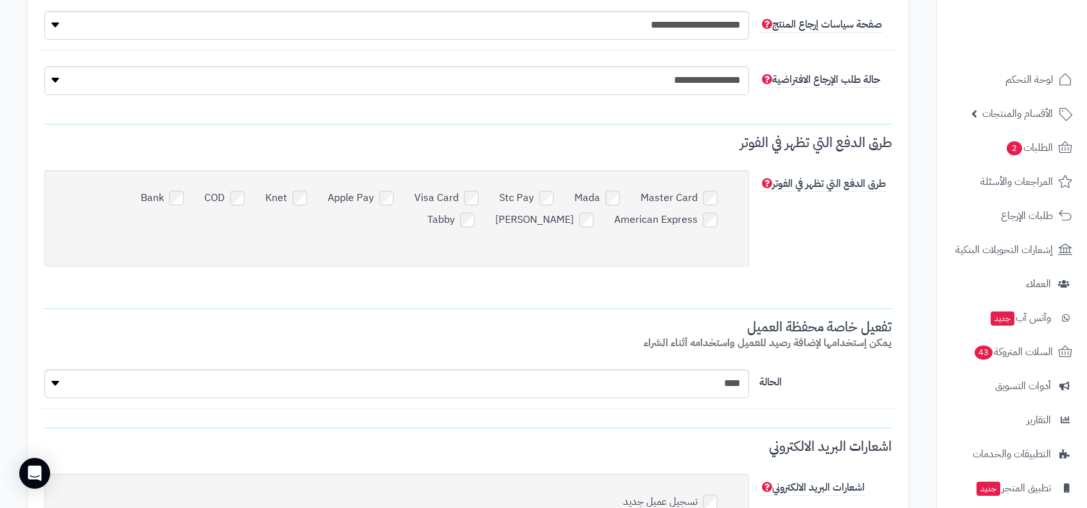
scroll to position [3747, 0]
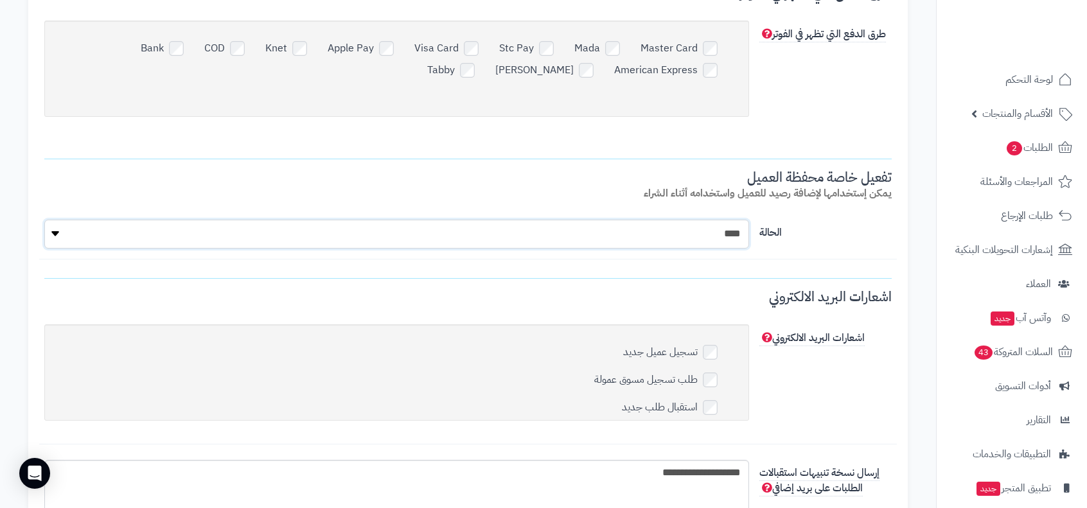
click at [440, 228] on select "**** ****" at bounding box center [396, 234] width 704 height 29
click at [442, 231] on select "**** ****" at bounding box center [396, 234] width 704 height 29
click at [584, 296] on h3 "اشعارات البريد الالكتروني" at bounding box center [467, 302] width 847 height 25
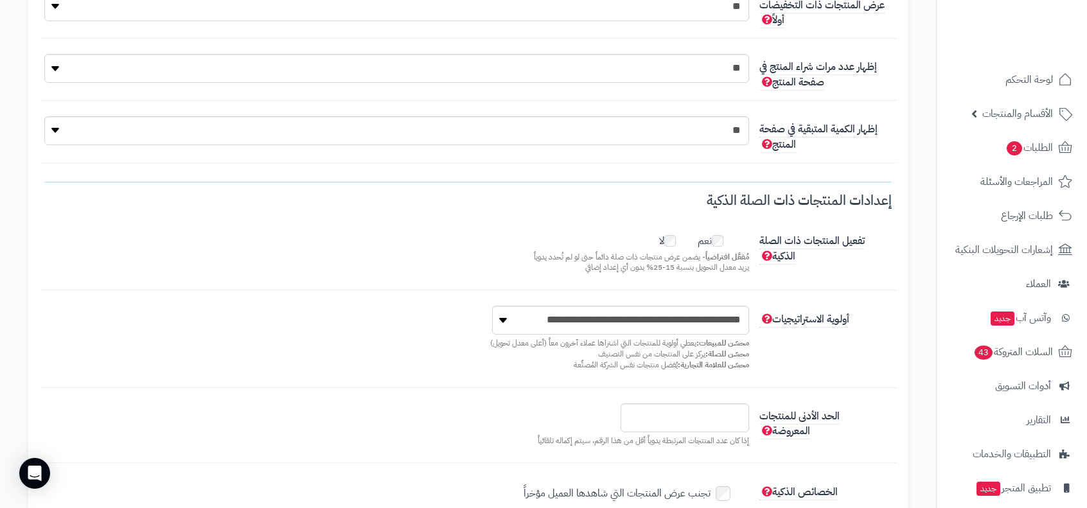
scroll to position [0, 0]
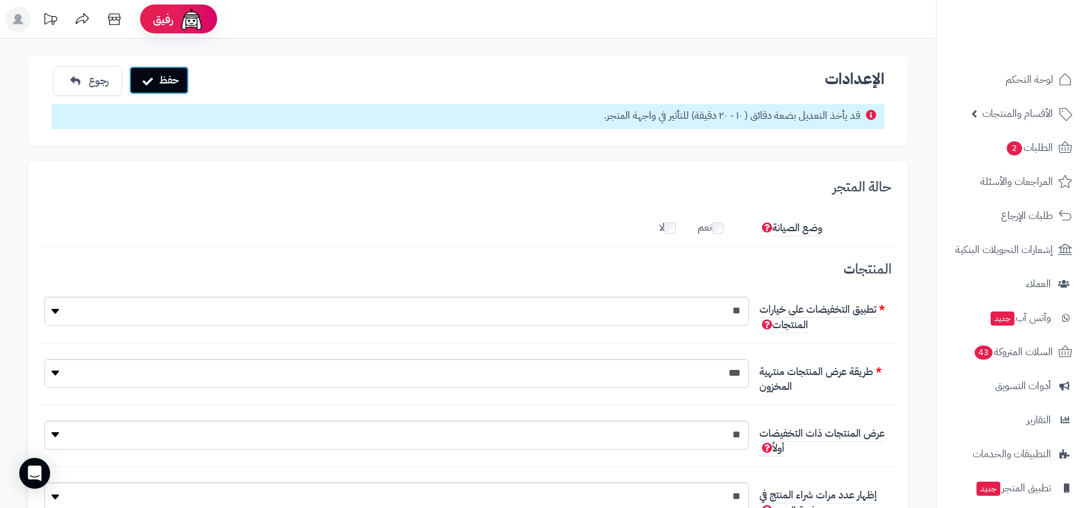
click at [166, 83] on button "حفظ" at bounding box center [159, 80] width 60 height 28
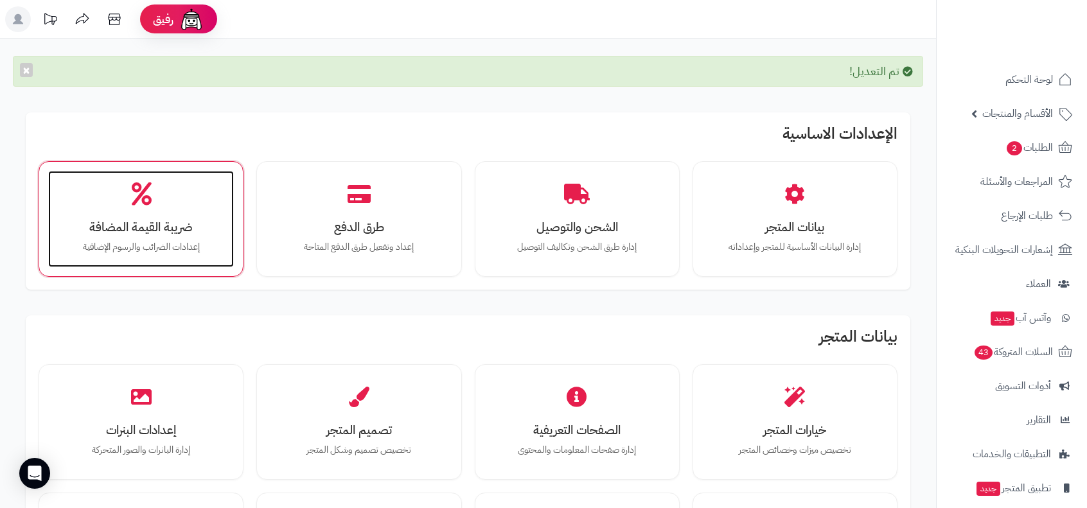
click at [165, 213] on div "ضريبة القيمة المضافة إعدادات الضرائب والرسوم الإضافية" at bounding box center [141, 219] width 186 height 96
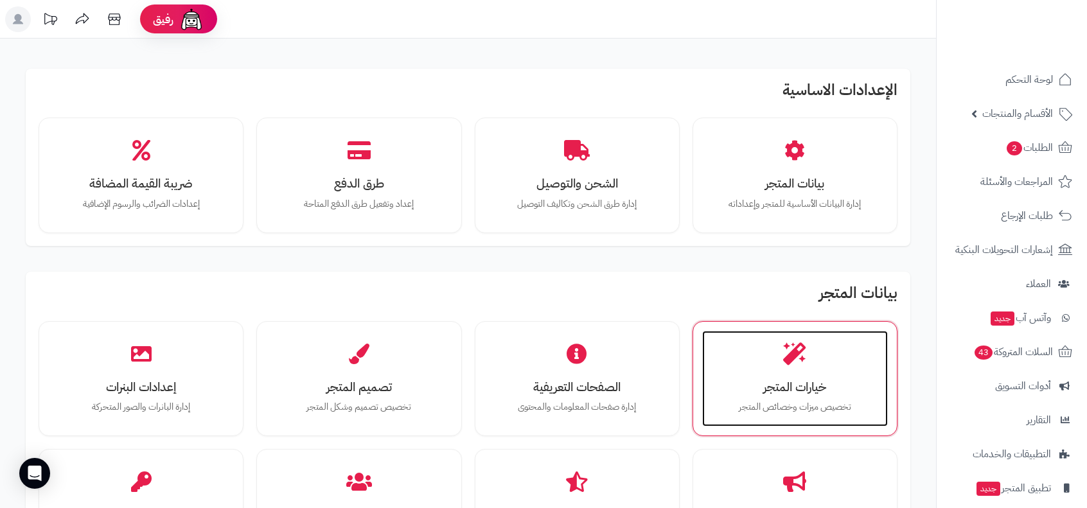
click at [804, 367] on div "خيارات المتجر تخصيص ميزات وخصائص المتجر" at bounding box center [795, 379] width 186 height 96
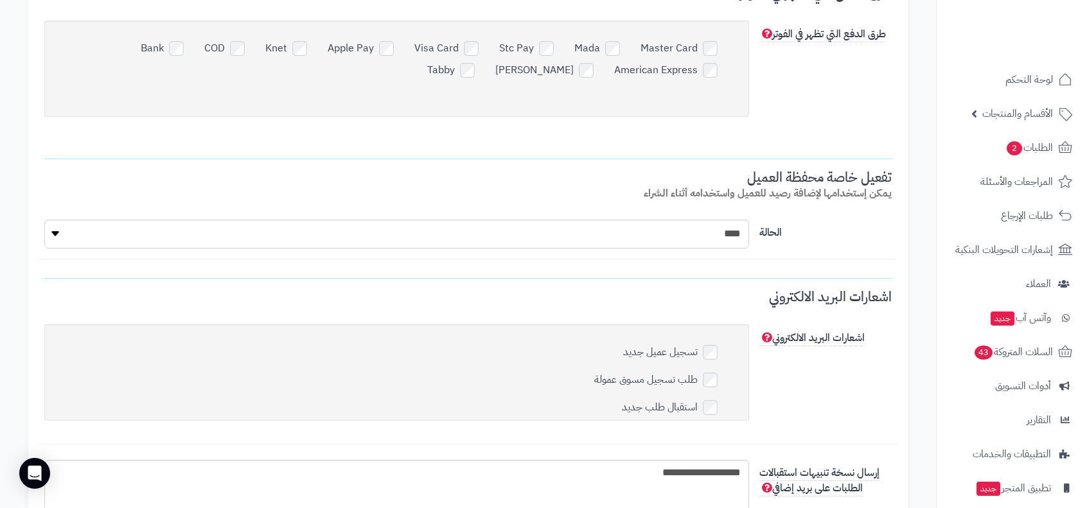
scroll to position [4026, 0]
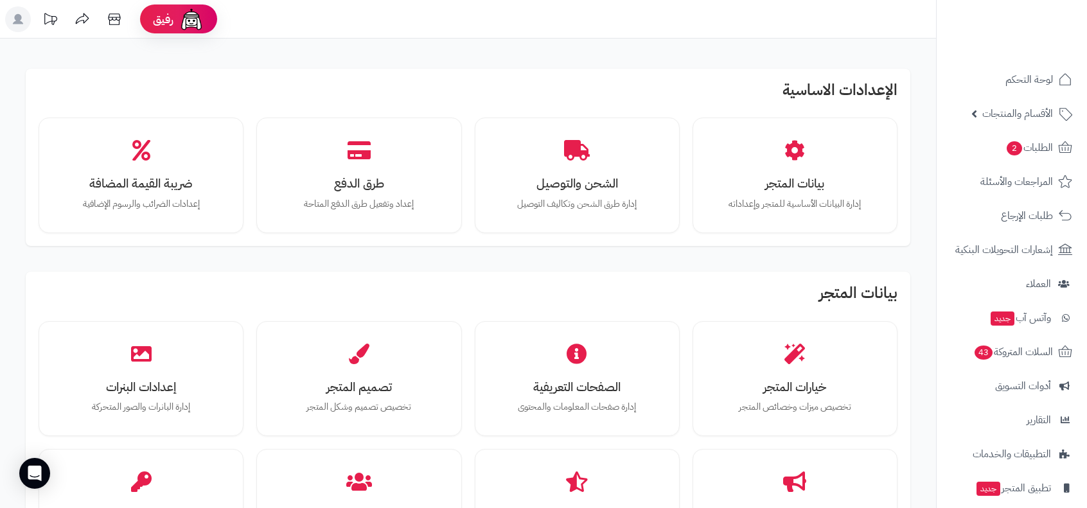
scroll to position [150, 0]
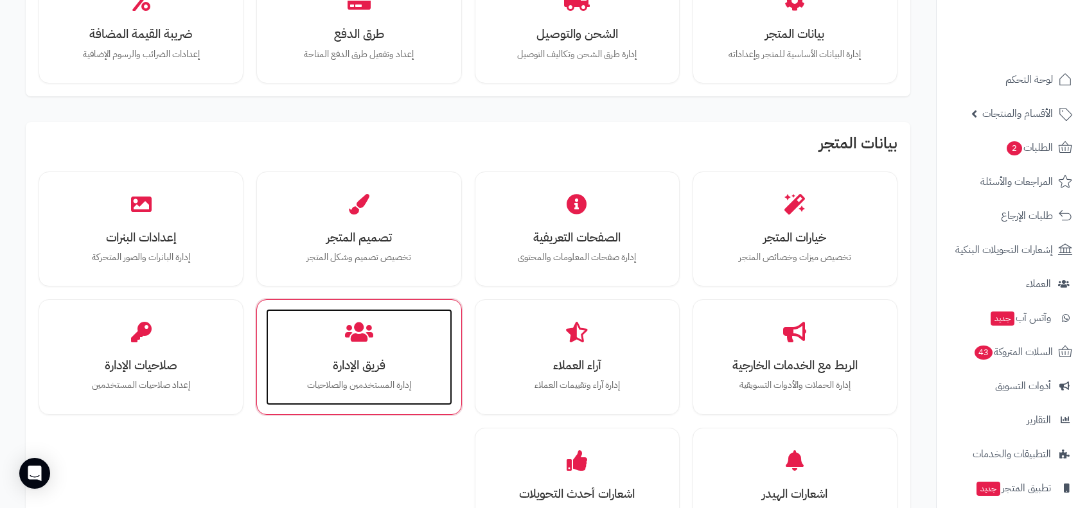
click at [351, 346] on div "فريق الإدارة إدارة المستخدمين والصلاحيات" at bounding box center [359, 357] width 186 height 96
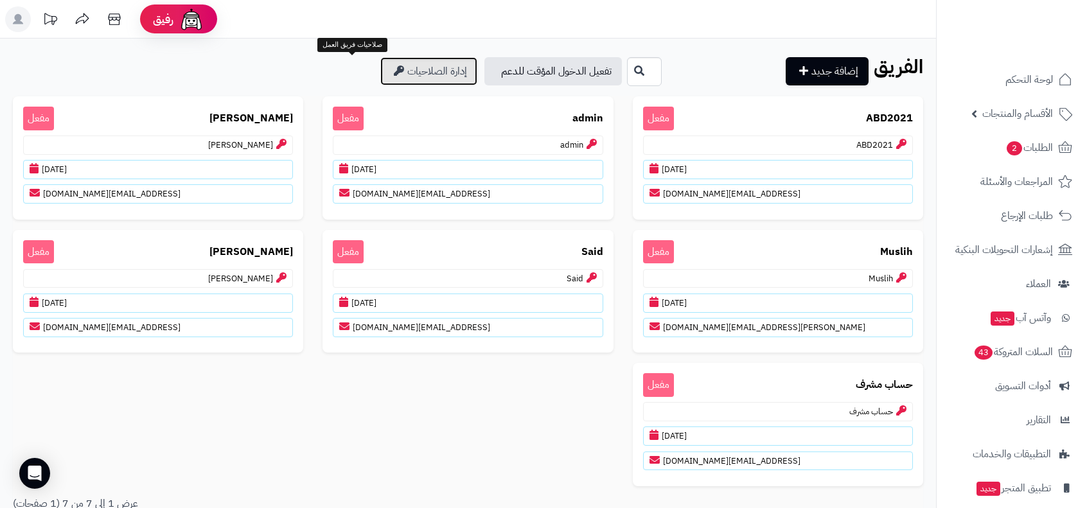
click at [380, 69] on link "إدارة الصلاحيات" at bounding box center [428, 71] width 97 height 28
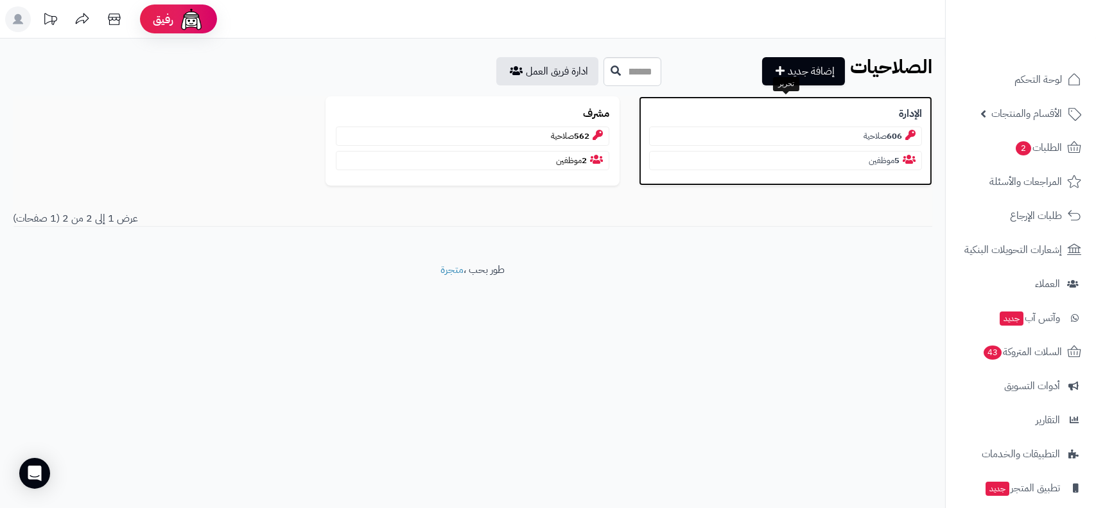
click at [871, 139] on p "606 صلاحية" at bounding box center [785, 136] width 273 height 19
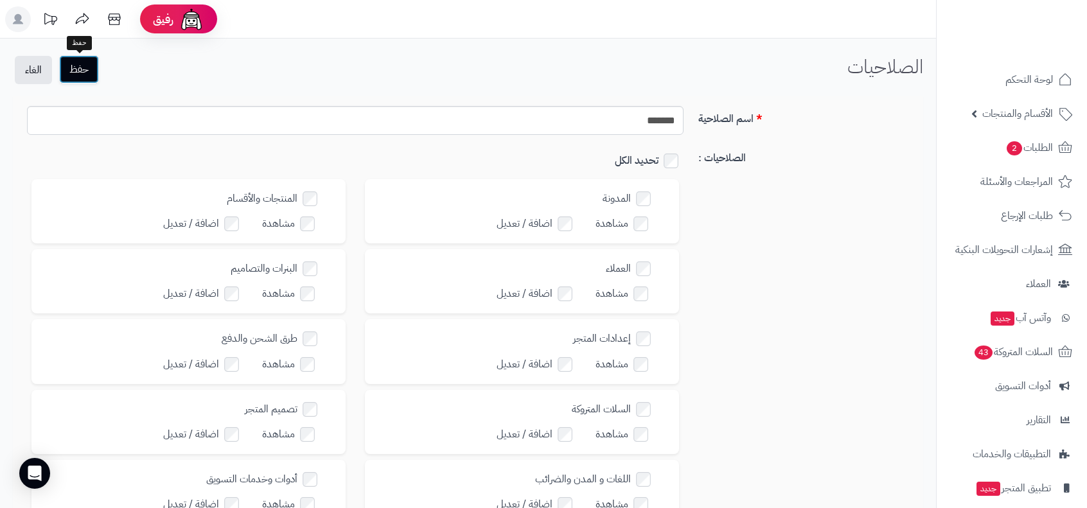
click at [87, 74] on button "حفظ" at bounding box center [79, 69] width 40 height 28
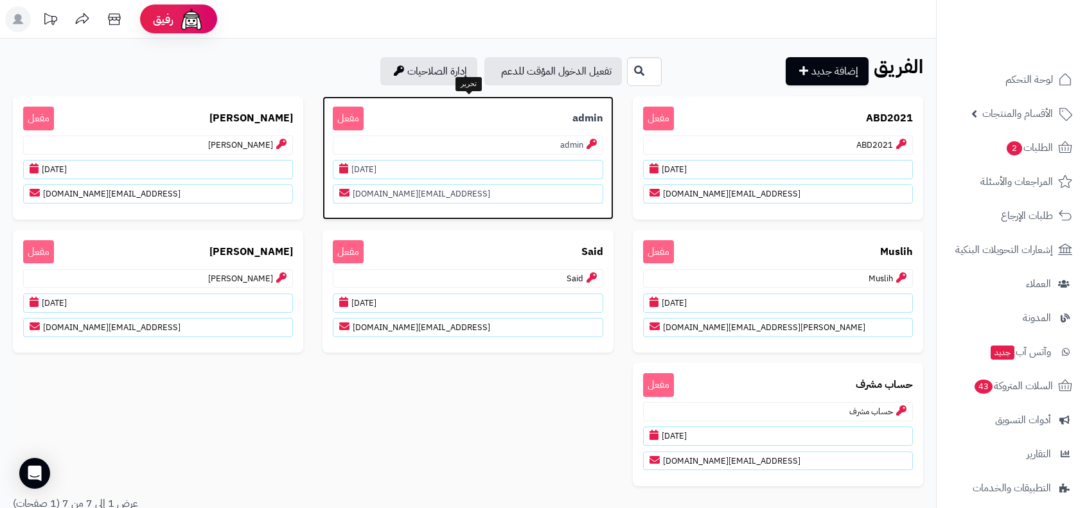
click at [590, 118] on b "admin" at bounding box center [587, 118] width 31 height 15
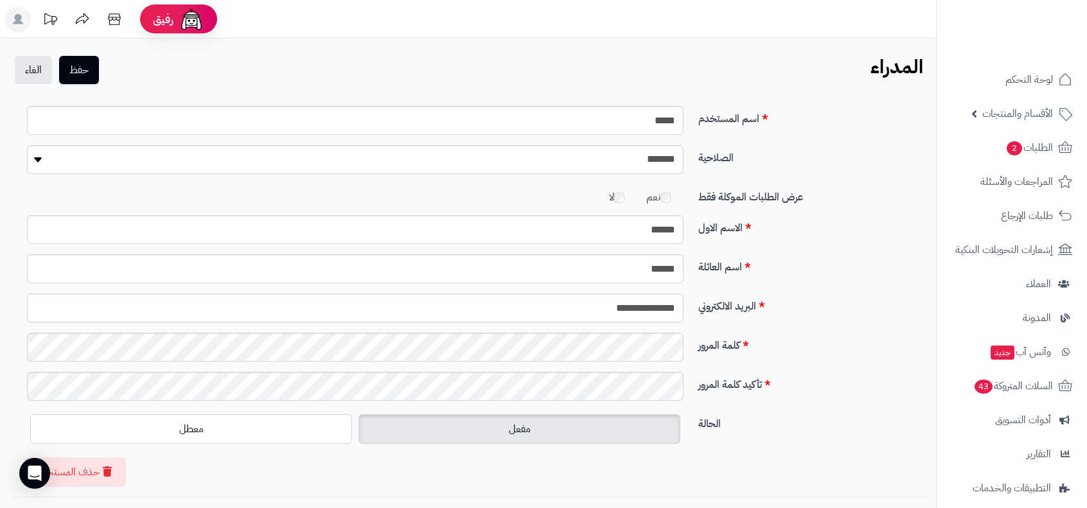
scroll to position [89, 0]
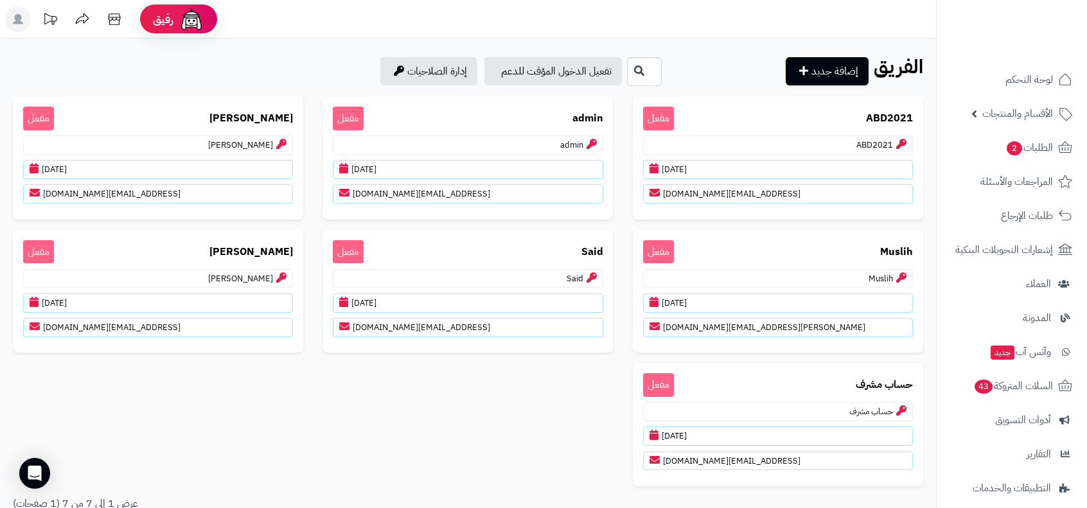
scroll to position [113, 0]
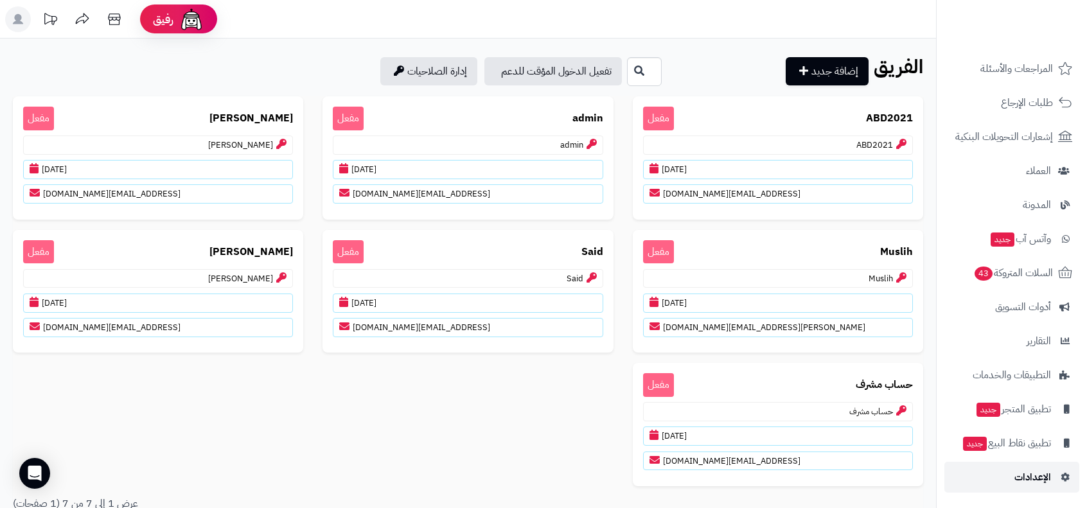
click at [1032, 481] on span "الإعدادات" at bounding box center [1032, 477] width 37 height 18
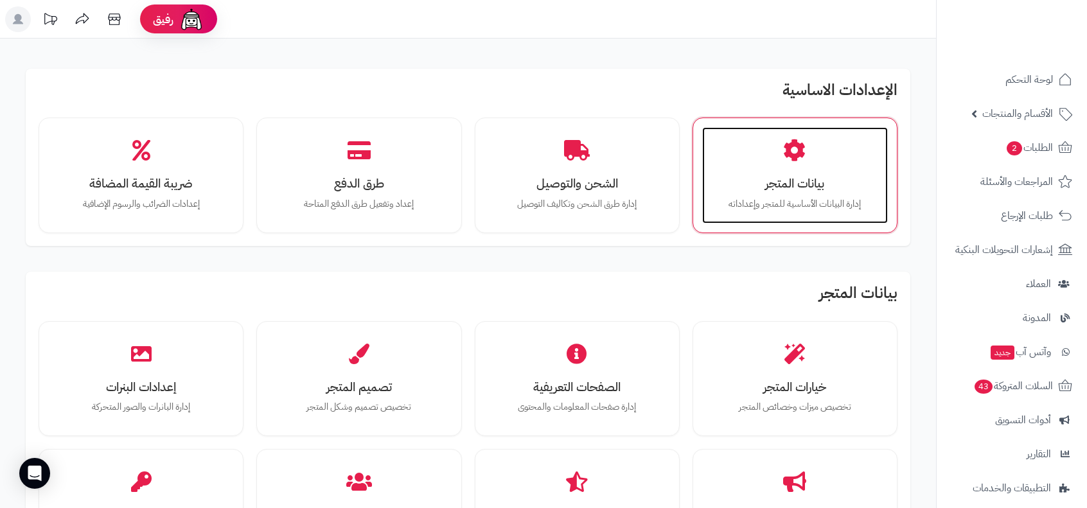
click at [807, 190] on h3 "بيانات المتجر" at bounding box center [795, 183] width 160 height 13
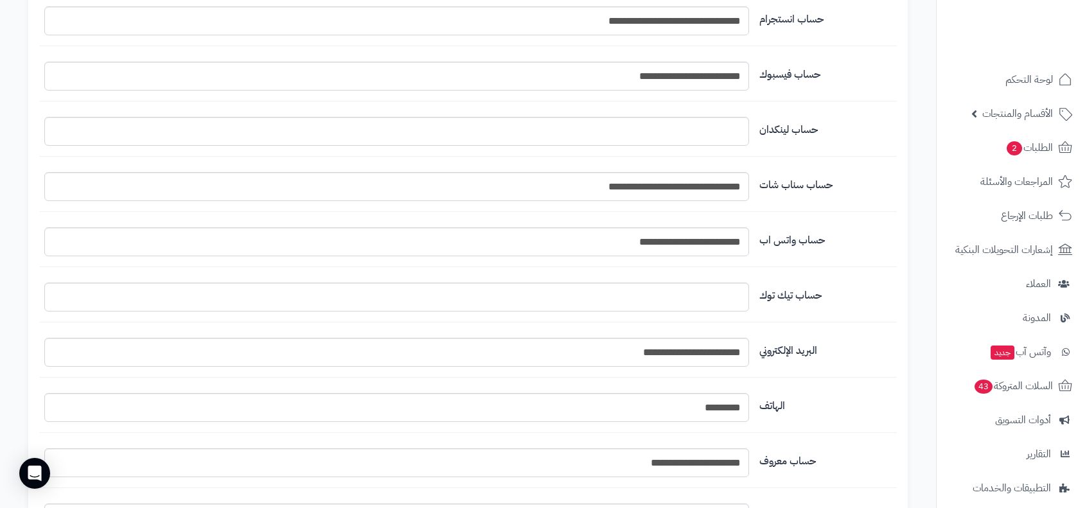
scroll to position [1474, 0]
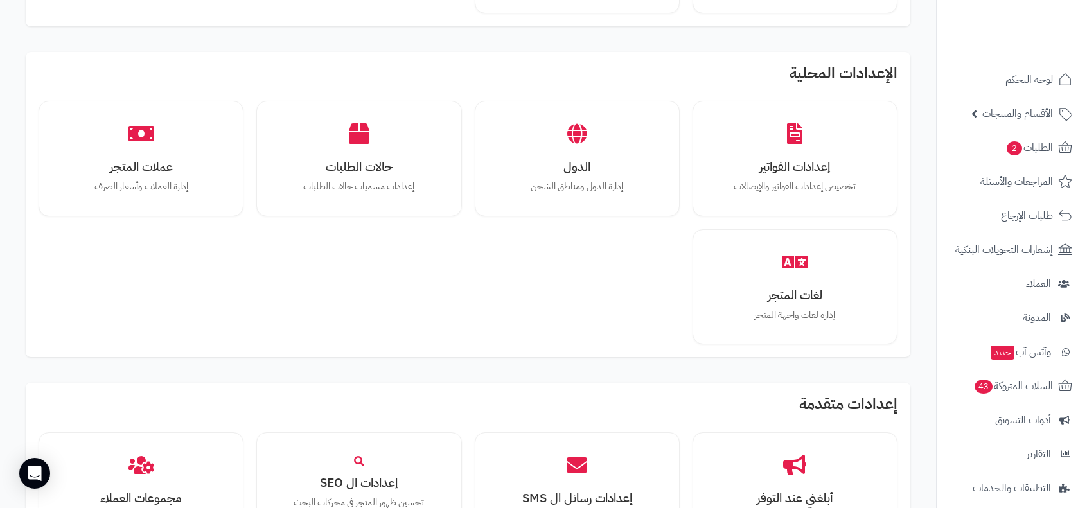
scroll to position [830, 0]
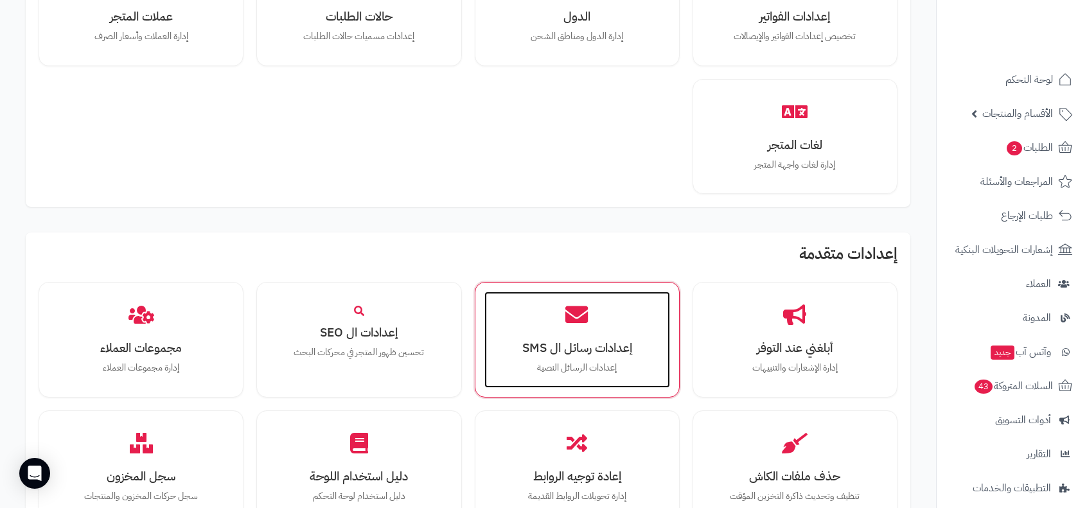
click at [591, 356] on div "إعدادات رسائل ال SMS إعدادات الرسائل النصية" at bounding box center [577, 340] width 186 height 96
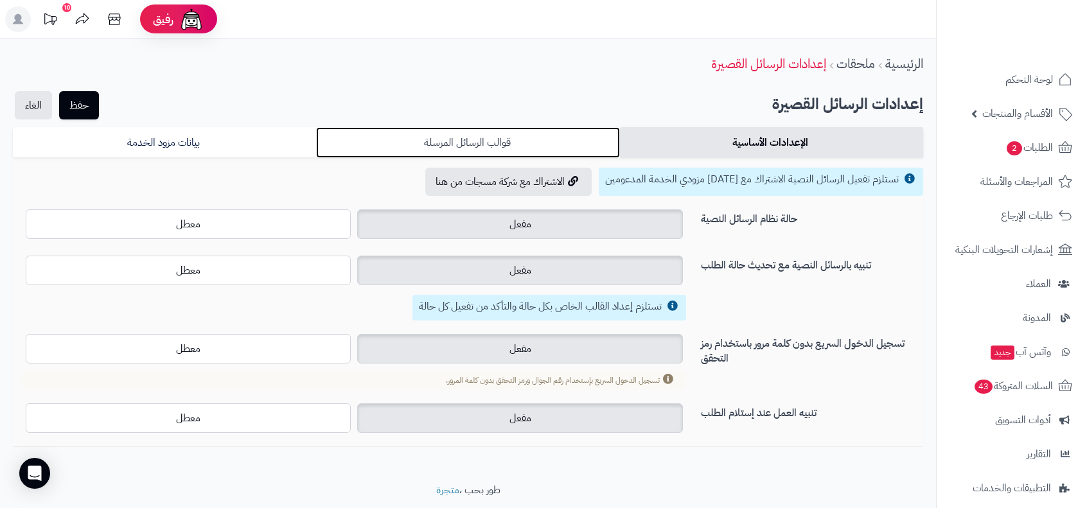
click at [501, 146] on link "قوالب الرسائل المرسلة" at bounding box center [467, 142] width 303 height 31
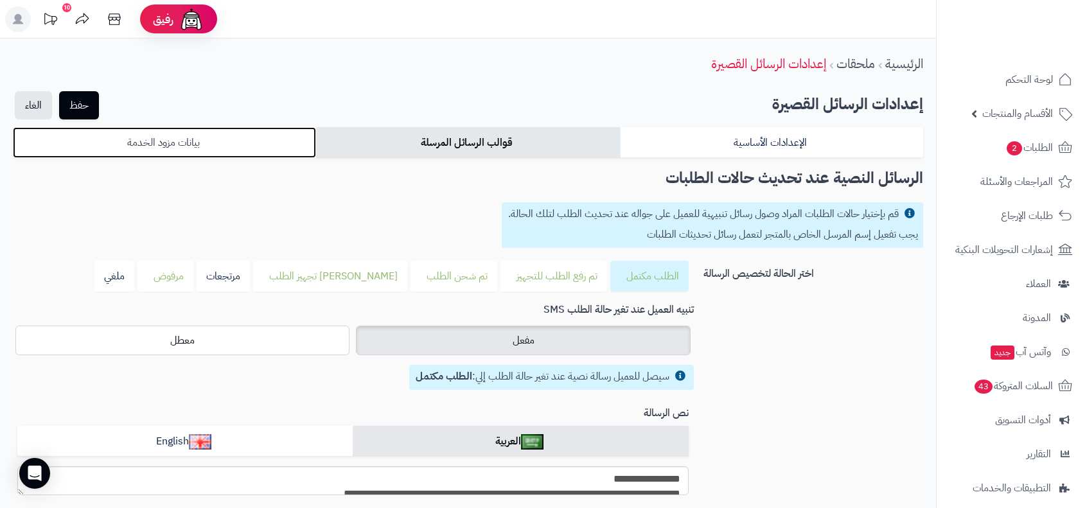
click at [177, 143] on link "بيانات مزود الخدمة" at bounding box center [164, 142] width 303 height 31
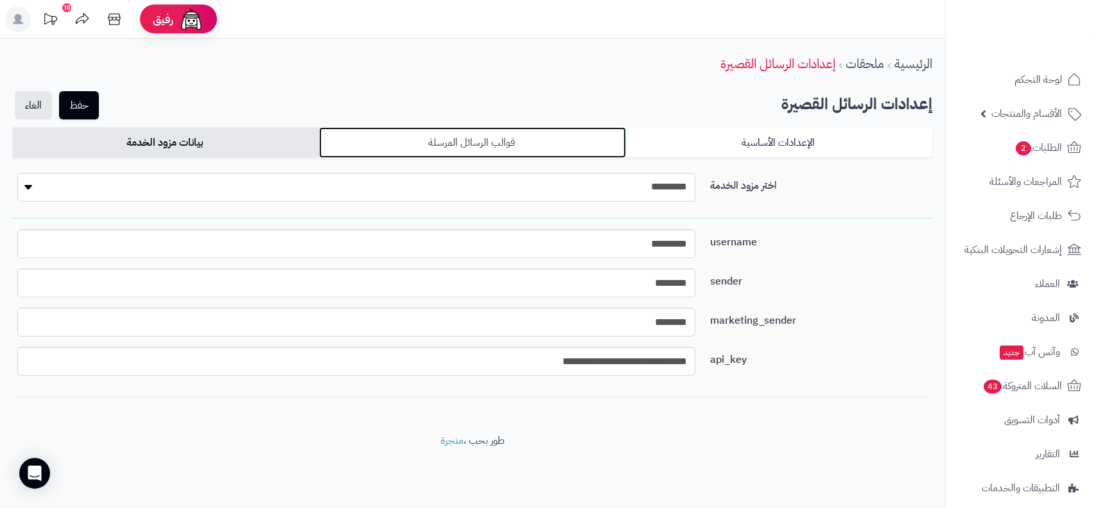
click at [455, 149] on link "قوالب الرسائل المرسلة" at bounding box center [472, 142] width 306 height 31
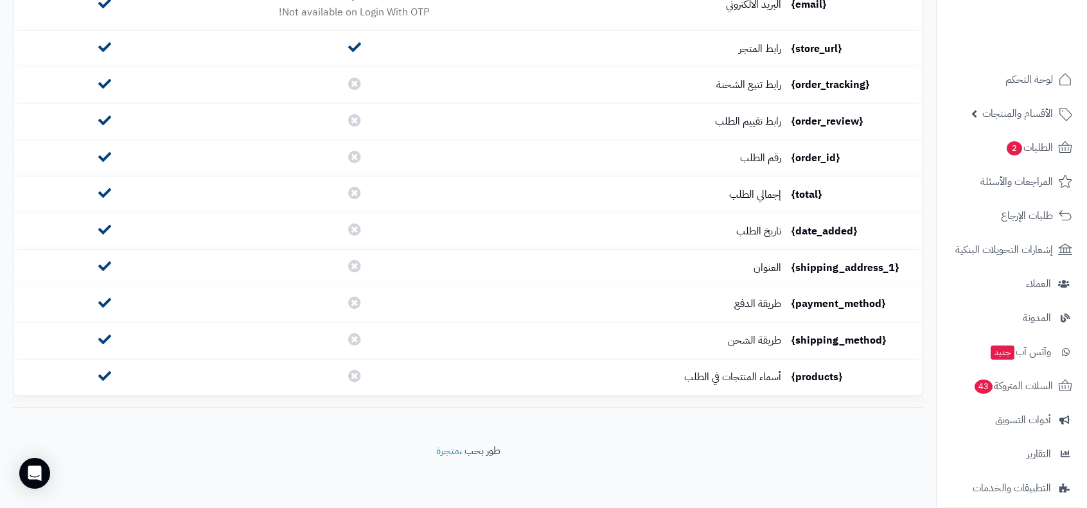
scroll to position [113, 0]
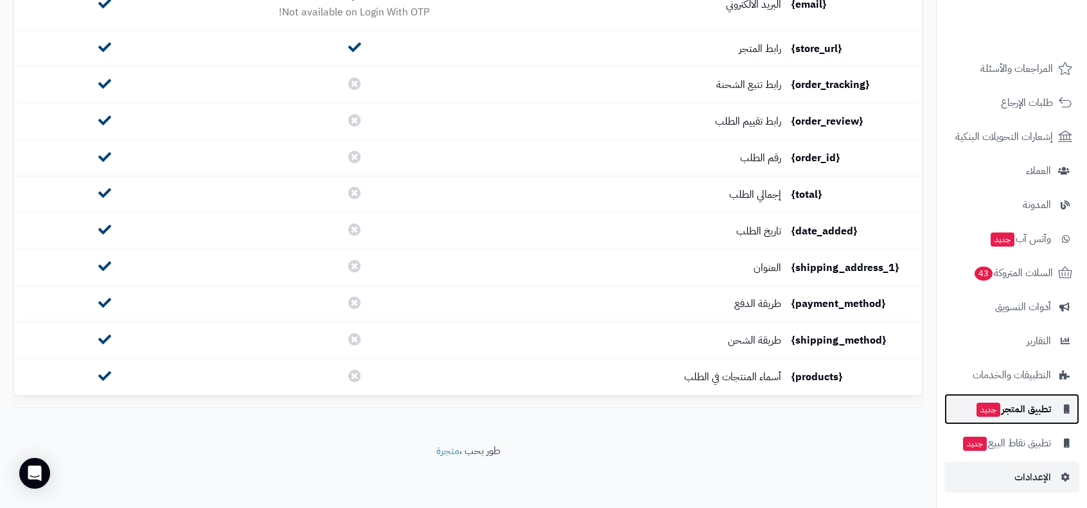
click at [1034, 410] on span "تطبيق المتجر جديد" at bounding box center [1013, 409] width 76 height 18
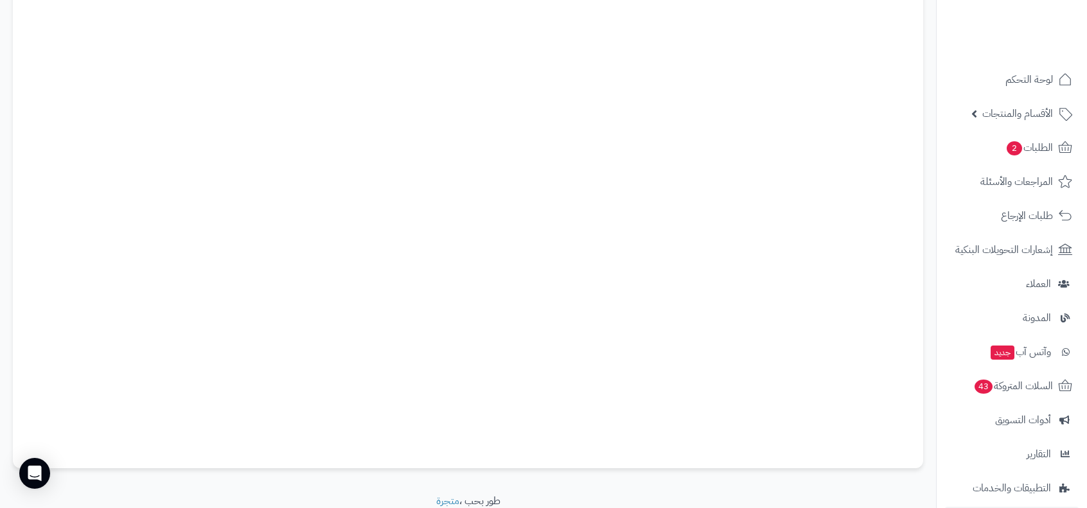
scroll to position [199, 0]
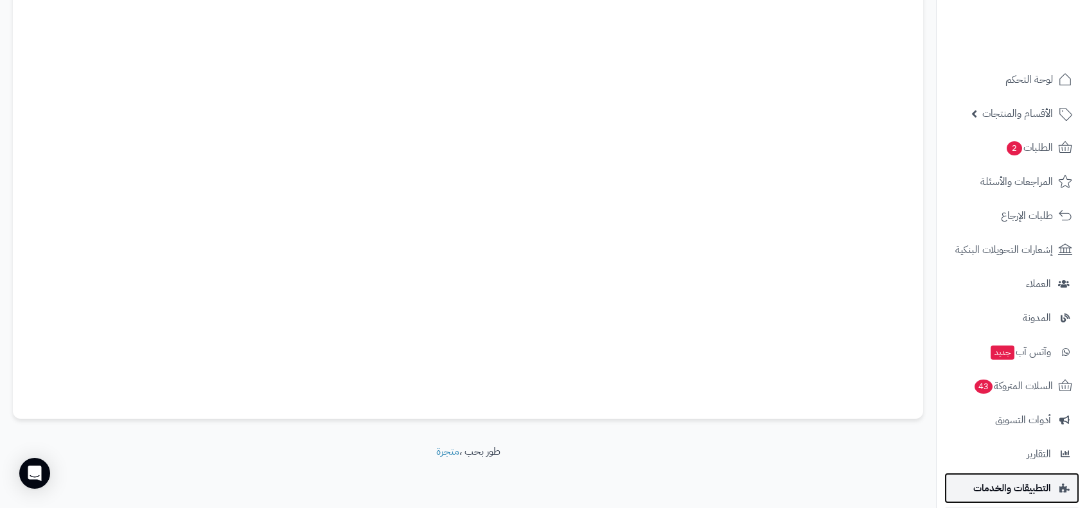
click at [1012, 486] on span "التطبيقات والخدمات" at bounding box center [1012, 488] width 78 height 18
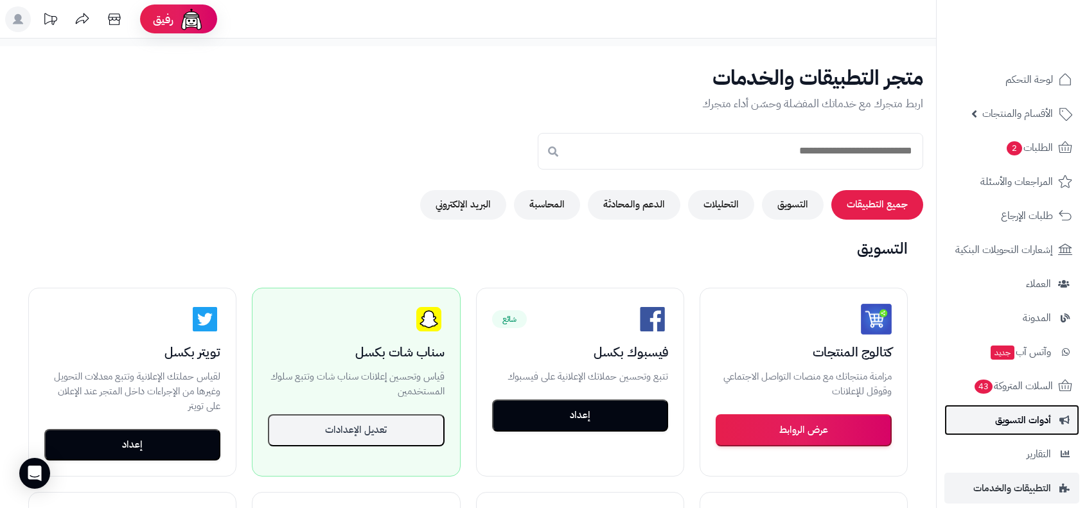
click at [1027, 420] on span "أدوات التسويق" at bounding box center [1023, 420] width 56 height 18
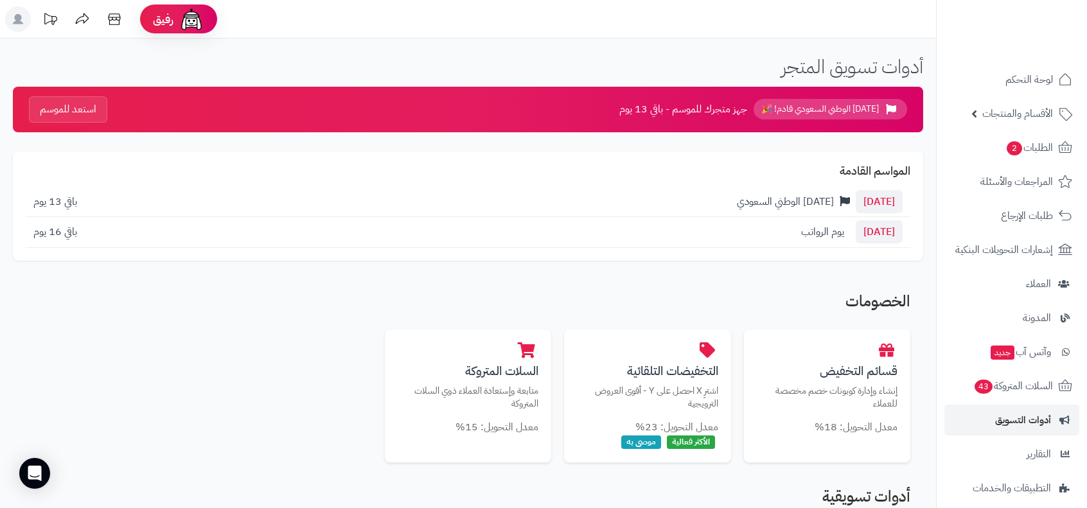
scroll to position [113, 0]
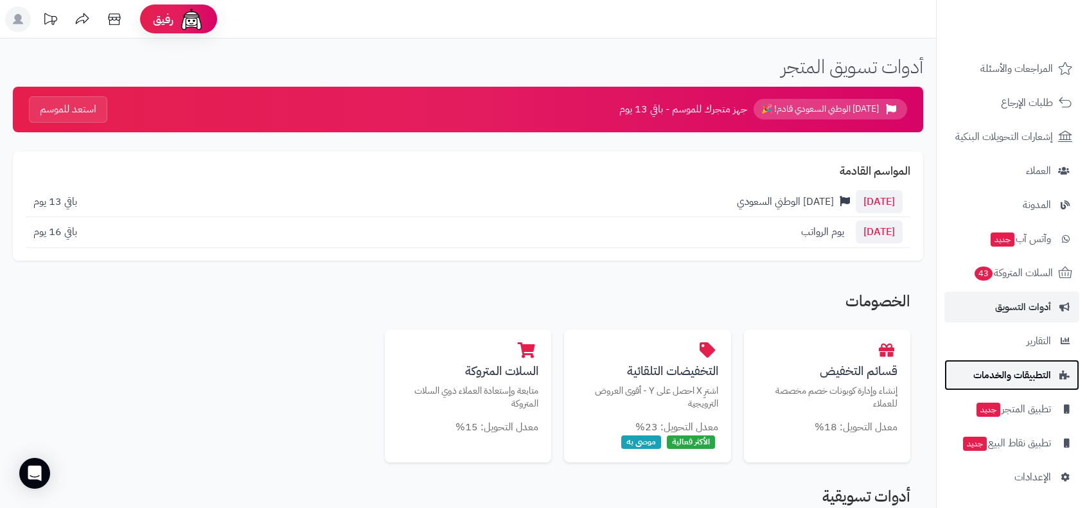
click at [1043, 377] on span "التطبيقات والخدمات" at bounding box center [1012, 375] width 78 height 18
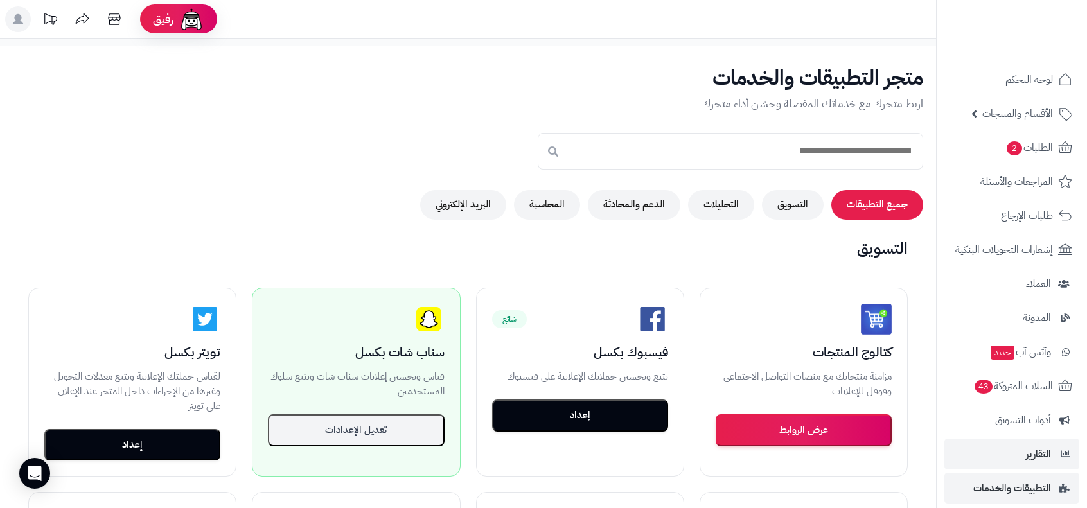
scroll to position [113, 0]
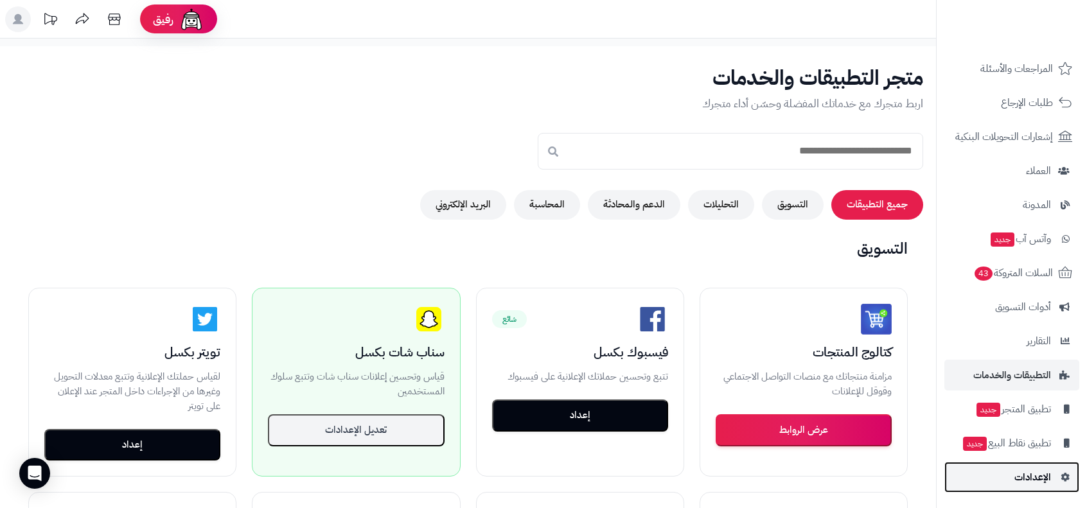
click at [1044, 474] on span "الإعدادات" at bounding box center [1032, 477] width 37 height 18
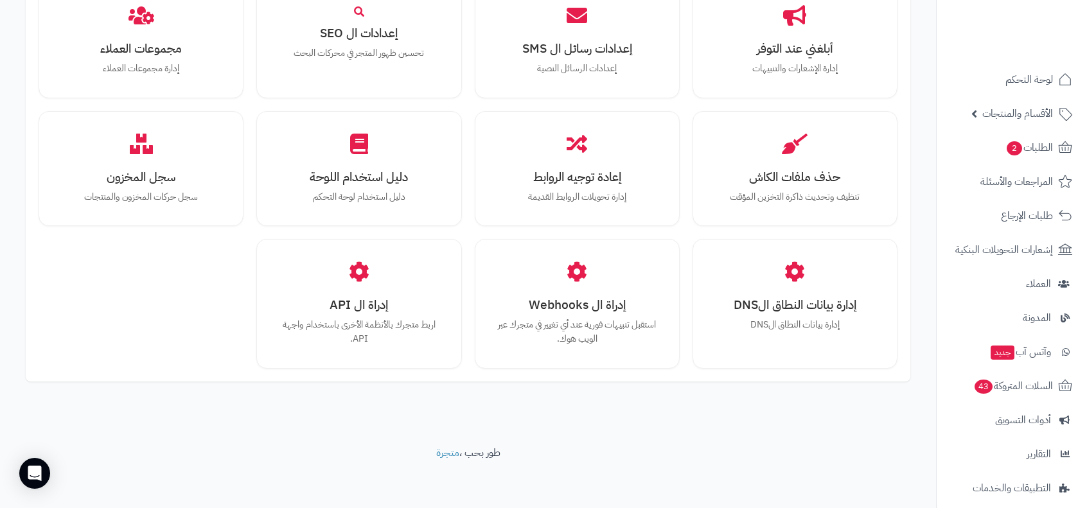
scroll to position [113, 0]
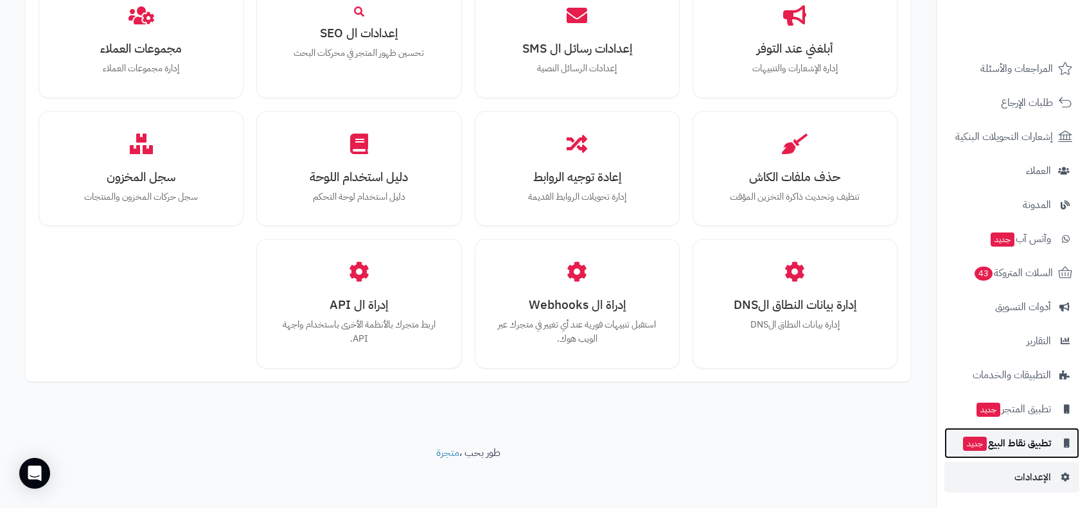
click at [1039, 444] on span "تطبيق نقاط البيع جديد" at bounding box center [1006, 443] width 89 height 18
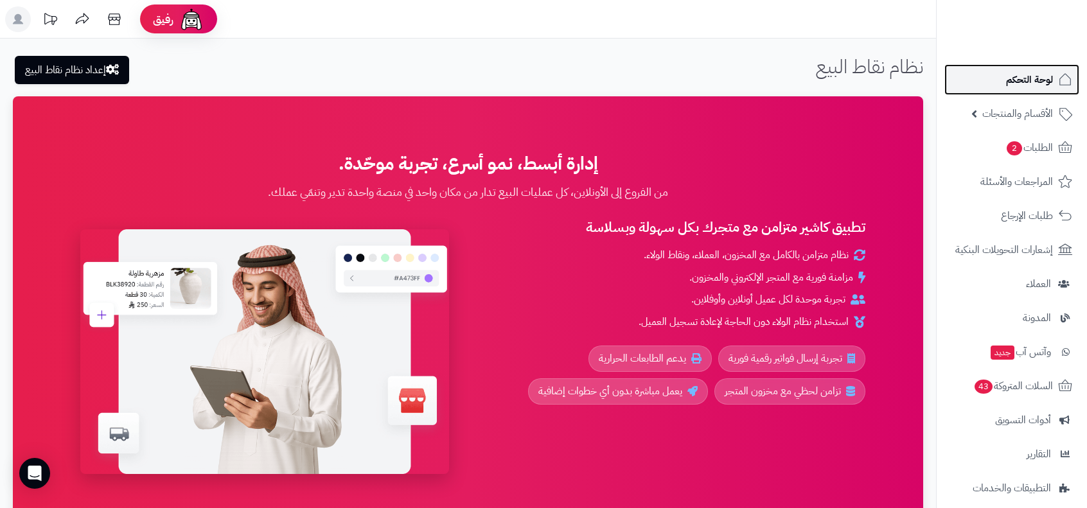
click at [1043, 85] on span "لوحة التحكم" at bounding box center [1029, 80] width 47 height 18
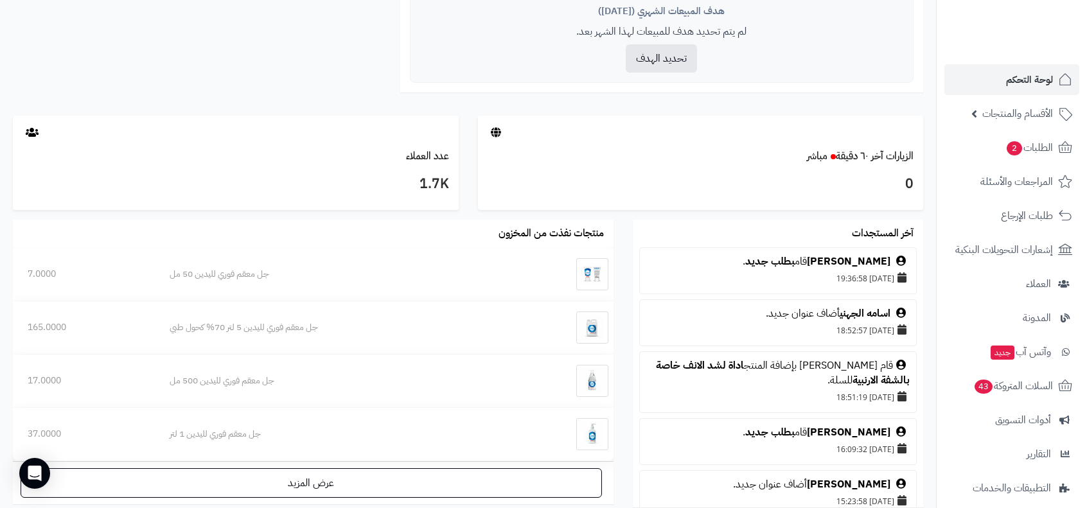
scroll to position [699, 0]
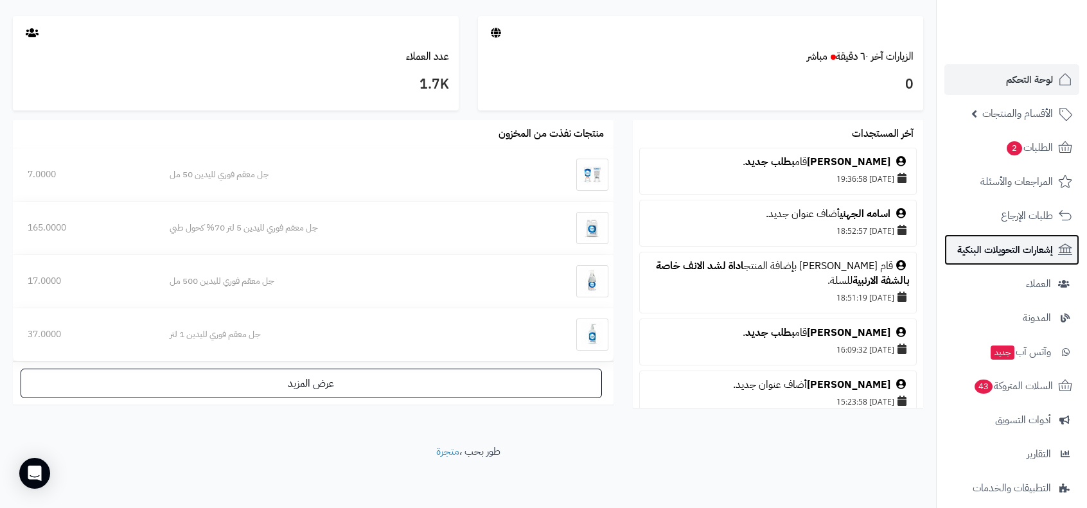
click at [1035, 242] on span "إشعارات التحويلات البنكية" at bounding box center [1005, 250] width 96 height 18
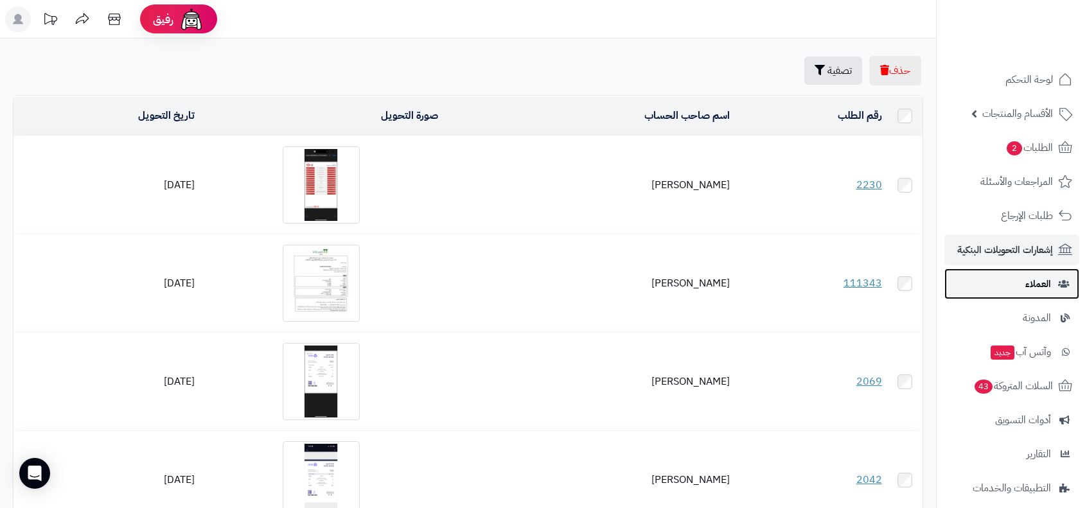
click at [1035, 282] on span "العملاء" at bounding box center [1038, 284] width 26 height 18
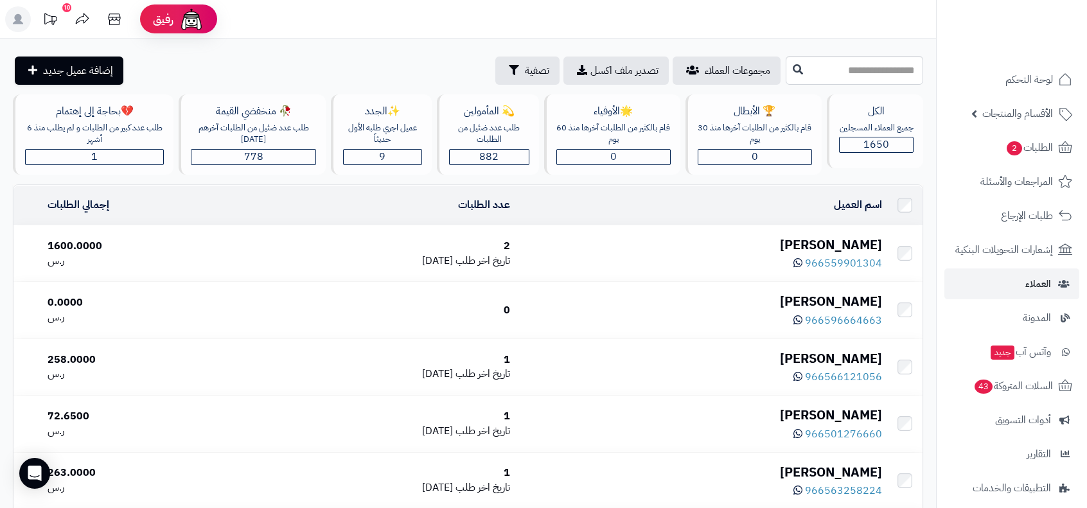
click at [853, 240] on div "[PERSON_NAME]" at bounding box center [700, 245] width 361 height 19
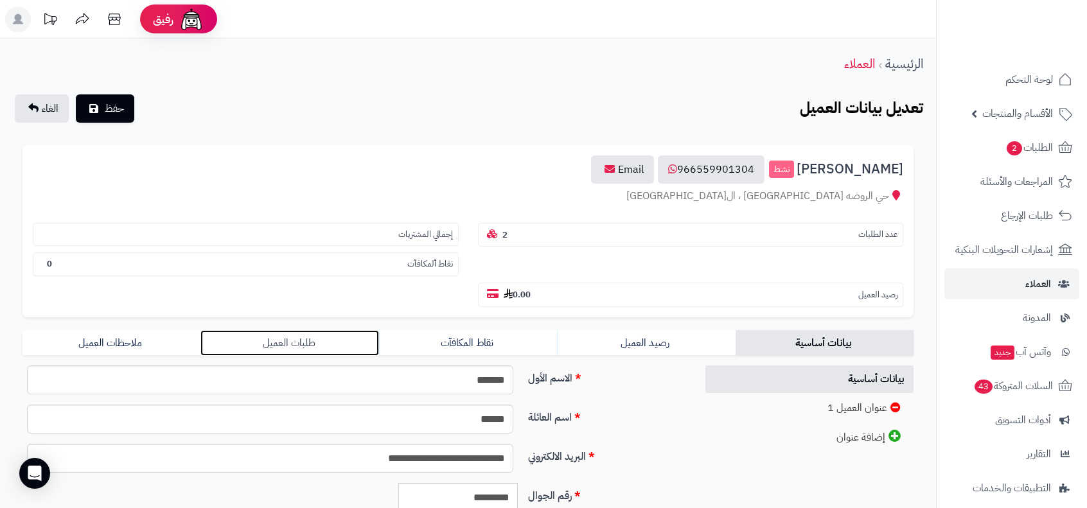
click at [259, 339] on link "طلبات العميل" at bounding box center [289, 343] width 178 height 26
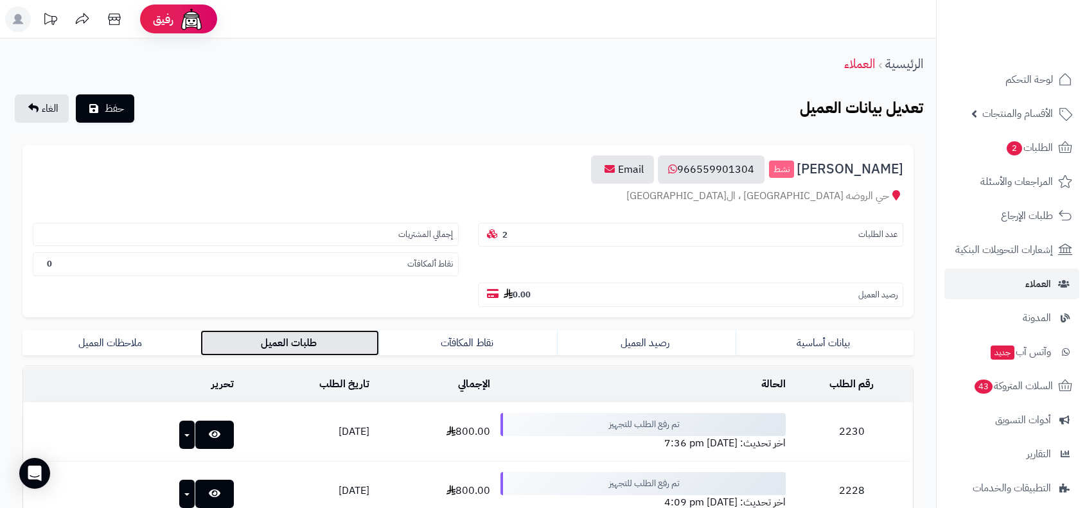
scroll to position [149, 0]
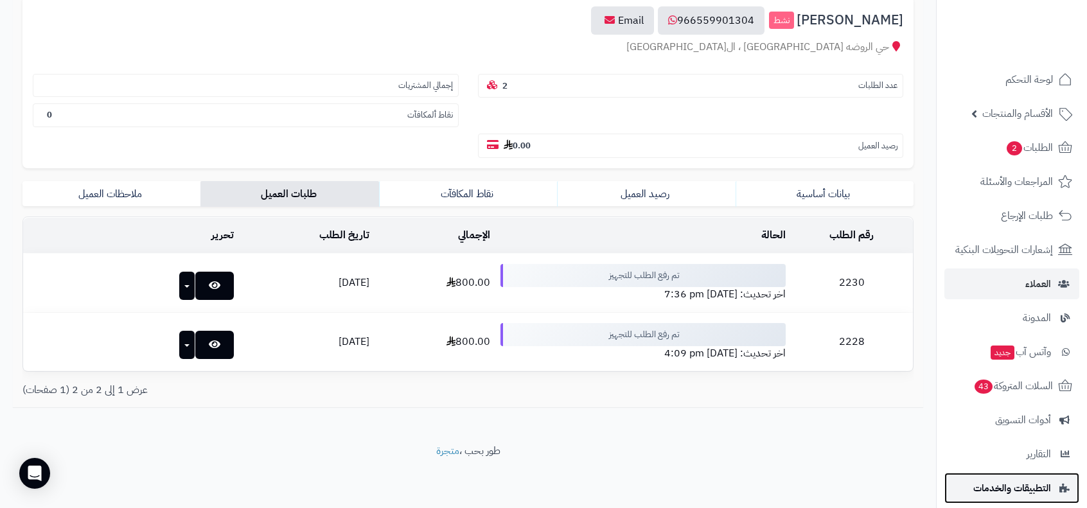
click at [1034, 480] on span "التطبيقات والخدمات" at bounding box center [1012, 488] width 78 height 18
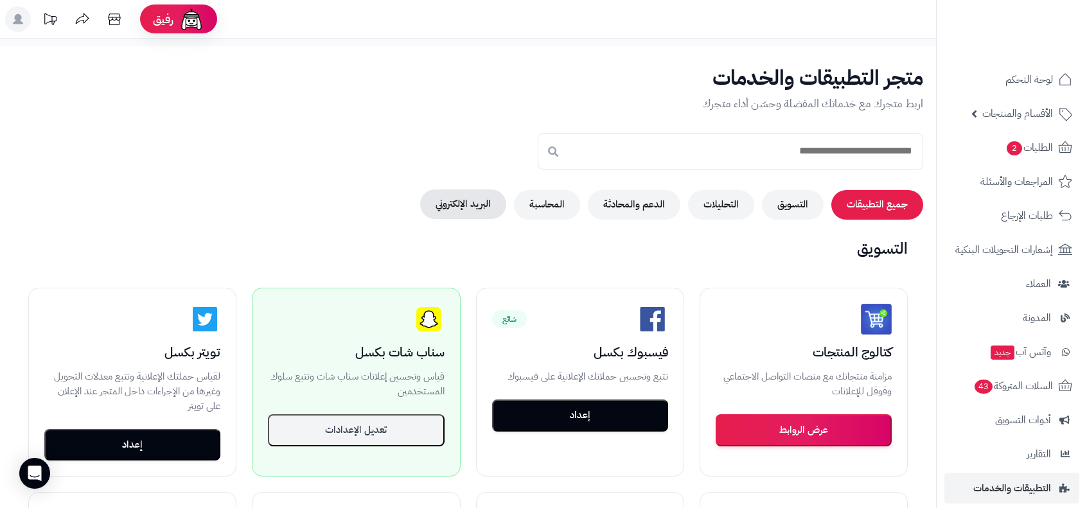
click at [459, 213] on button "البريد الإلكتروني" at bounding box center [463, 204] width 86 height 30
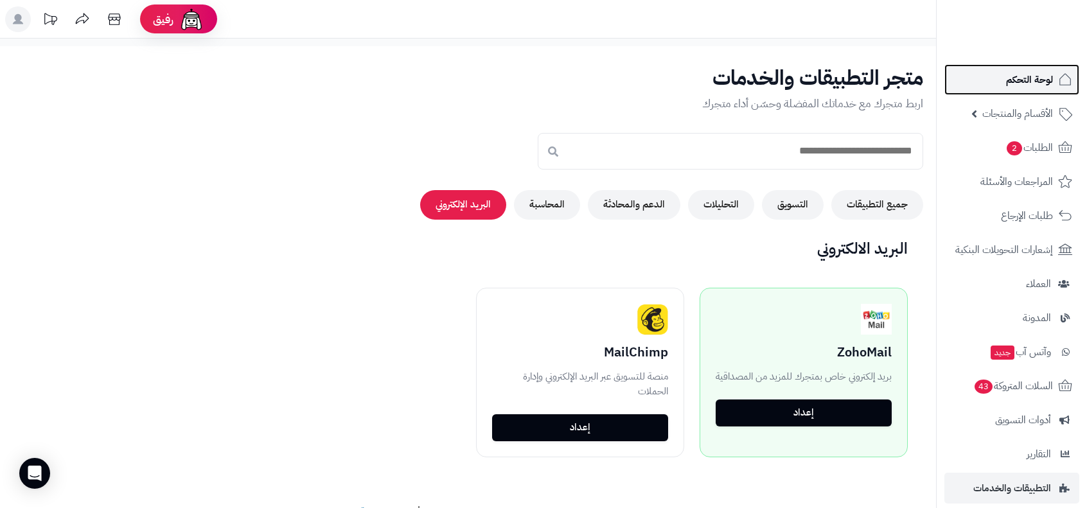
click at [1029, 78] on span "لوحة التحكم" at bounding box center [1029, 80] width 47 height 18
